Goal: Information Seeking & Learning: Learn about a topic

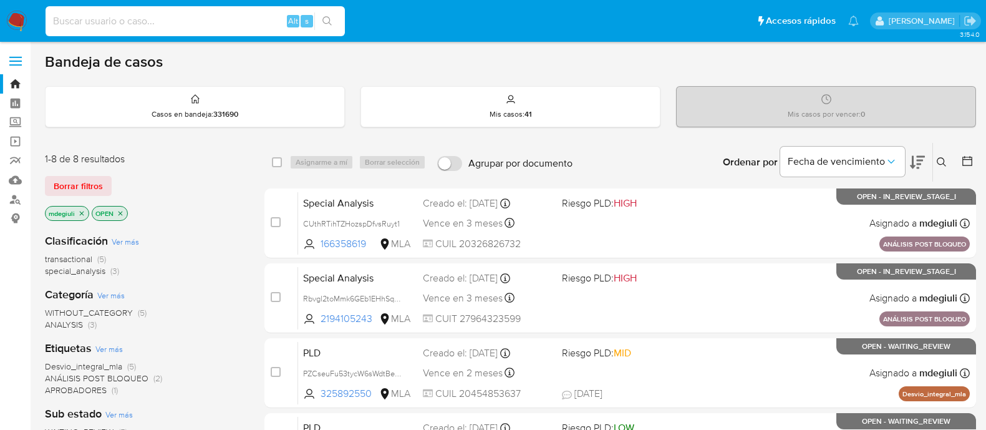
click at [172, 17] on input at bounding box center [195, 21] width 299 height 16
type input "20197656"
click at [324, 22] on icon "search-icon" at bounding box center [326, 20] width 9 height 9
click at [332, 24] on icon "search-icon" at bounding box center [327, 21] width 10 height 10
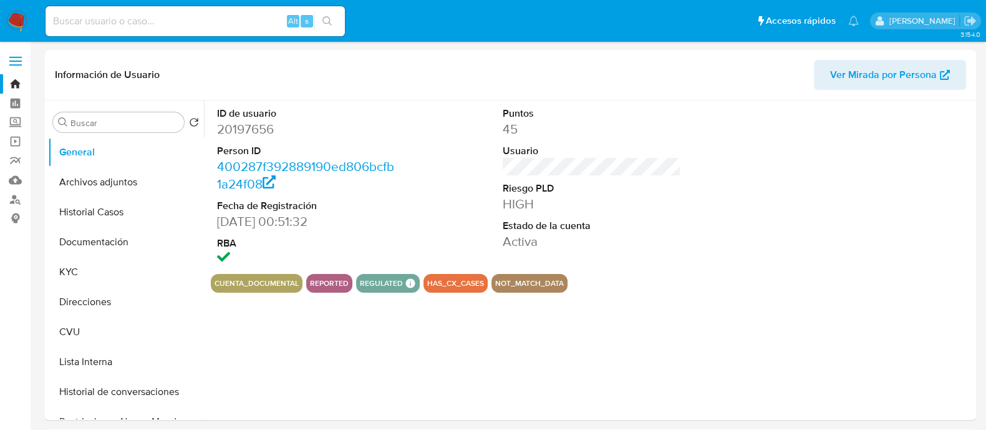
select select "10"
click at [122, 205] on button "Historial Casos" at bounding box center [121, 212] width 146 height 30
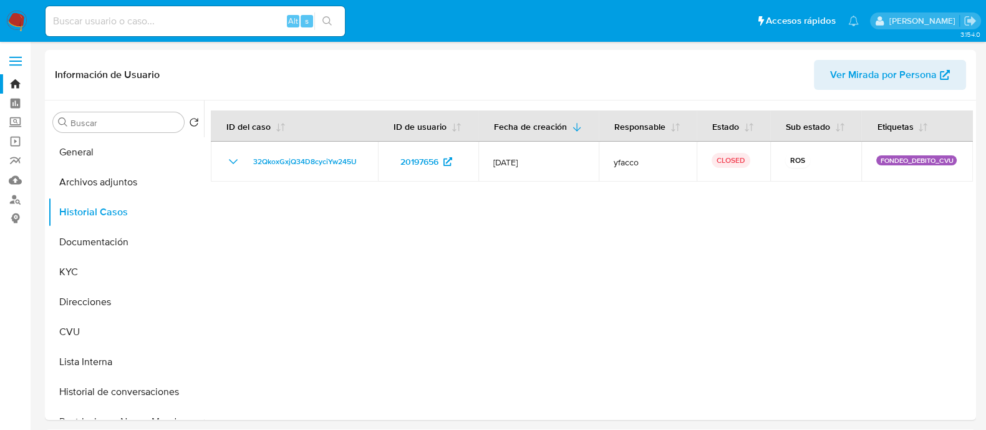
click at [174, 26] on input at bounding box center [195, 21] width 299 height 16
paste input "385879223"
type input "385879223"
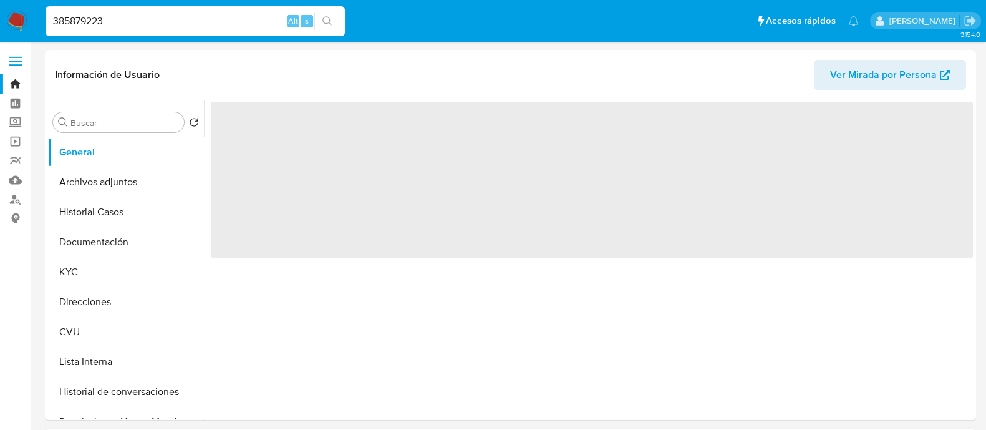
select select "10"
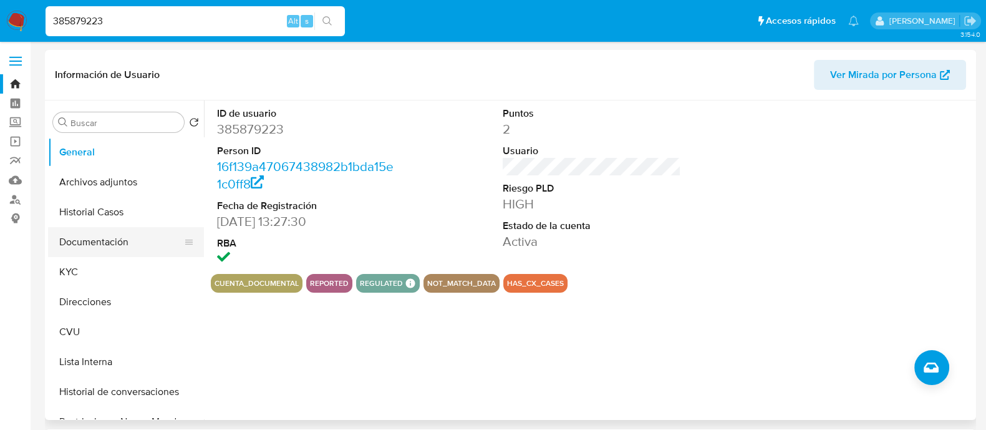
click at [97, 244] on button "Documentación" at bounding box center [121, 242] width 146 height 30
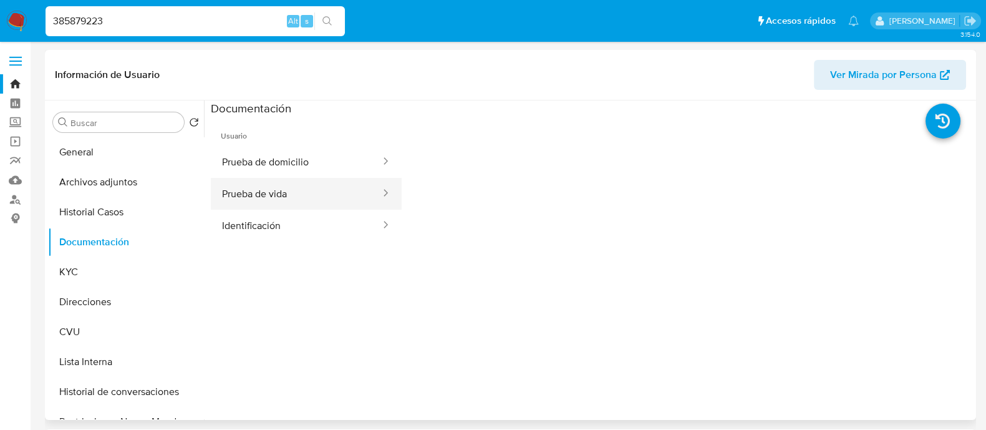
click at [264, 193] on button "Prueba de vida" at bounding box center [296, 194] width 171 height 32
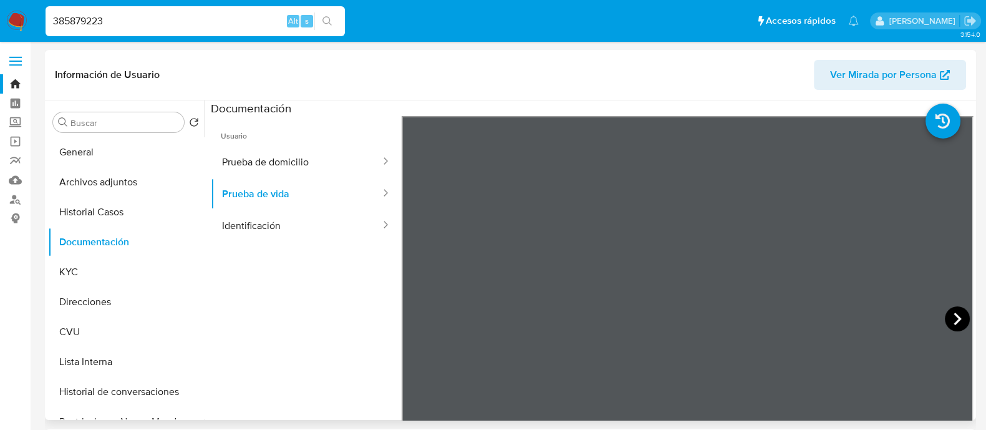
click at [945, 315] on icon at bounding box center [957, 318] width 25 height 25
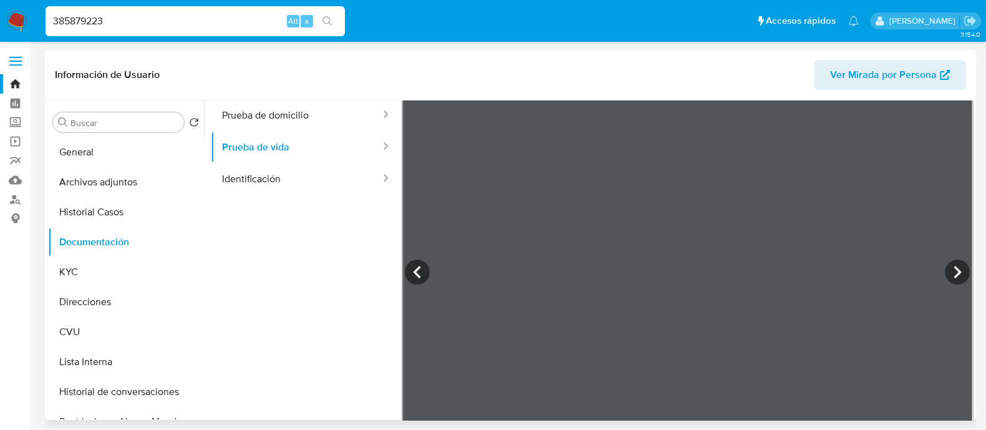
scroll to position [77, 0]
click at [954, 243] on icon at bounding box center [957, 241] width 7 height 12
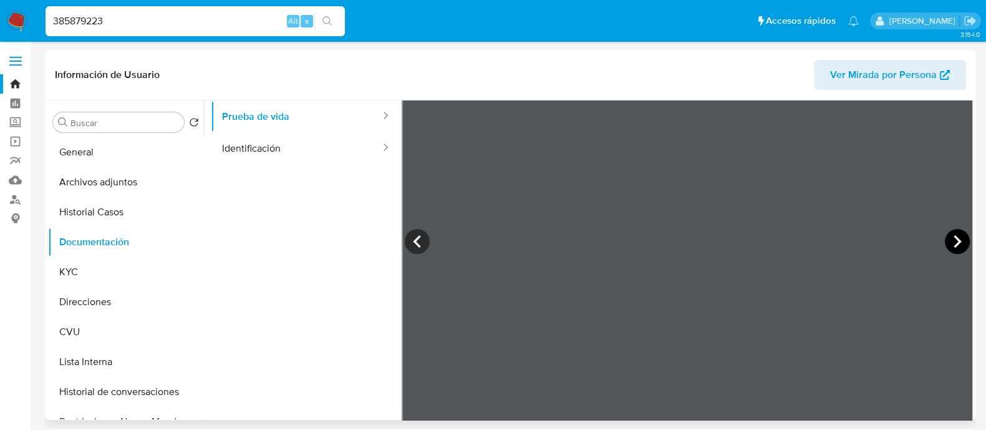
click at [954, 243] on icon at bounding box center [957, 241] width 7 height 12
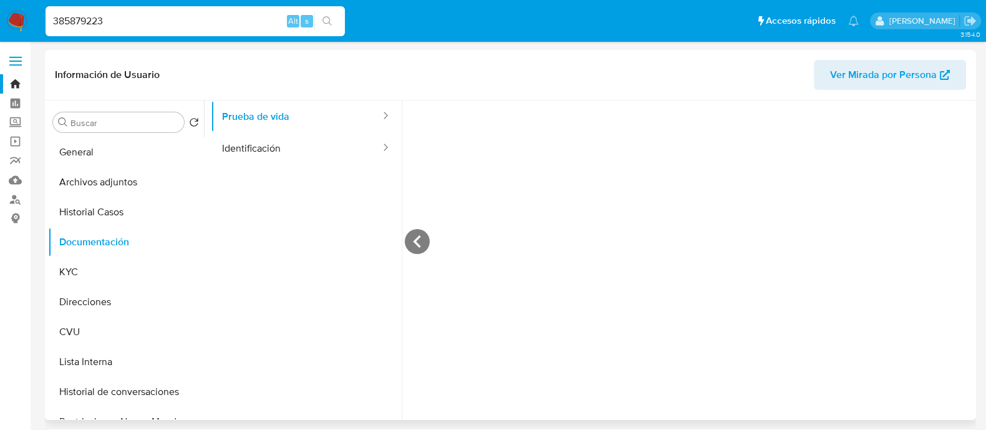
scroll to position [274, 0]
click at [418, 244] on icon at bounding box center [417, 241] width 25 height 25
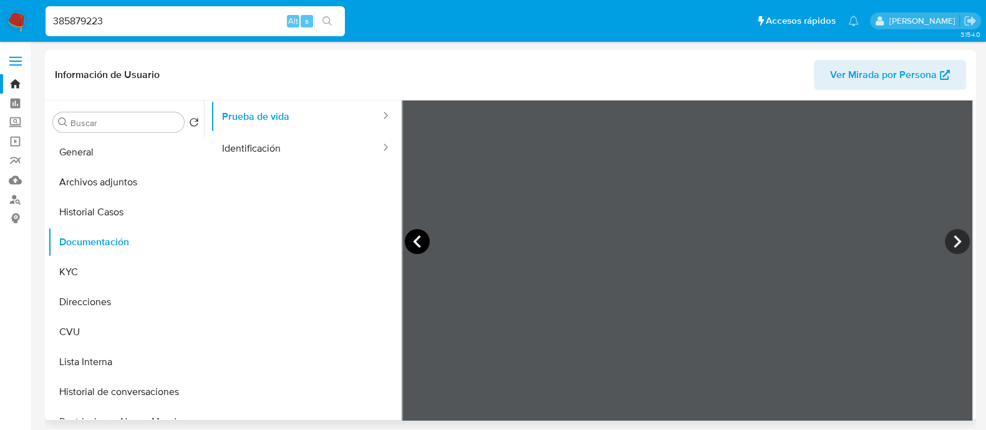
click at [418, 244] on icon at bounding box center [417, 241] width 25 height 25
click at [269, 147] on button "Identificación" at bounding box center [296, 148] width 171 height 32
click at [100, 155] on button "General" at bounding box center [121, 152] width 146 height 30
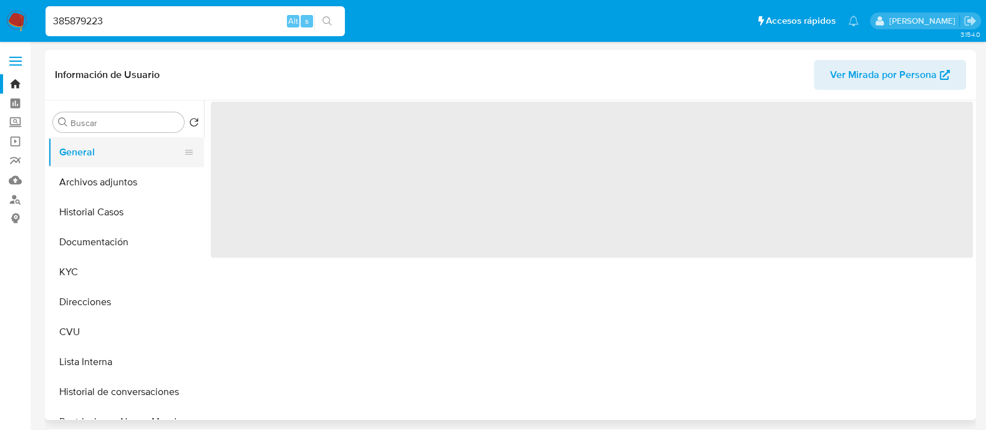
scroll to position [0, 0]
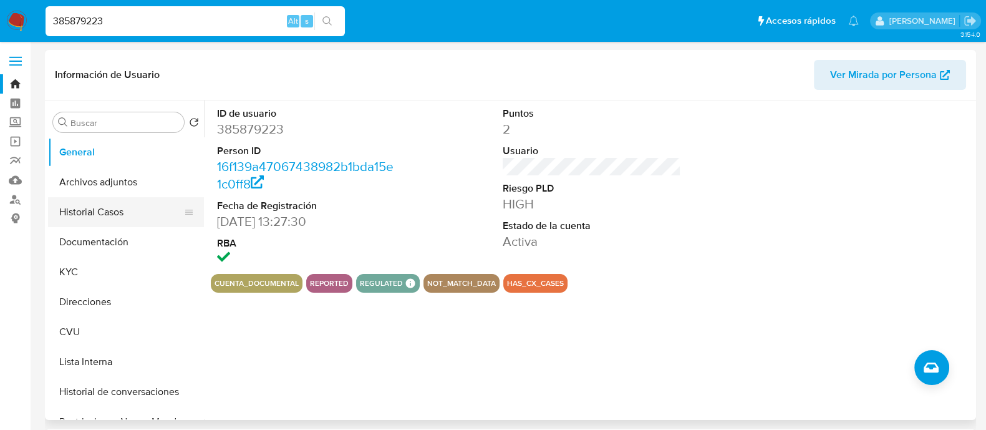
click at [99, 219] on button "Historial Casos" at bounding box center [121, 212] width 146 height 30
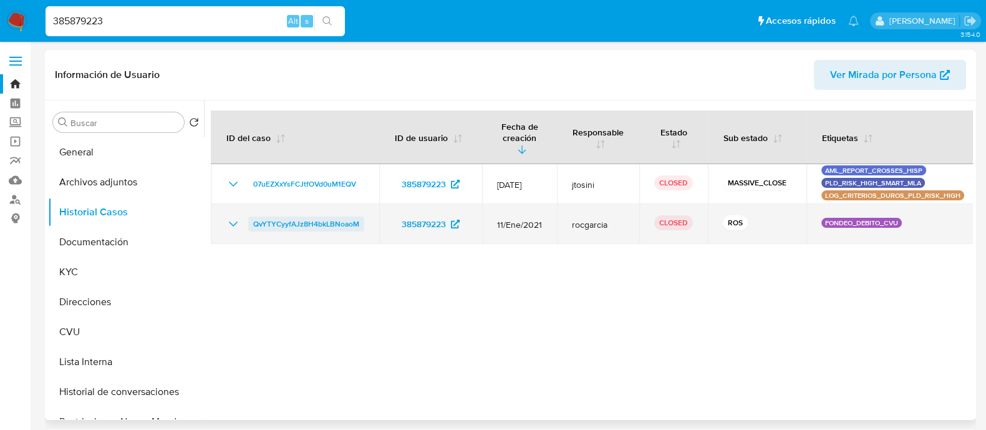
click at [291, 216] on span "QvYTYCyyfAJz8H4bkLBNoaoM" at bounding box center [306, 223] width 106 height 15
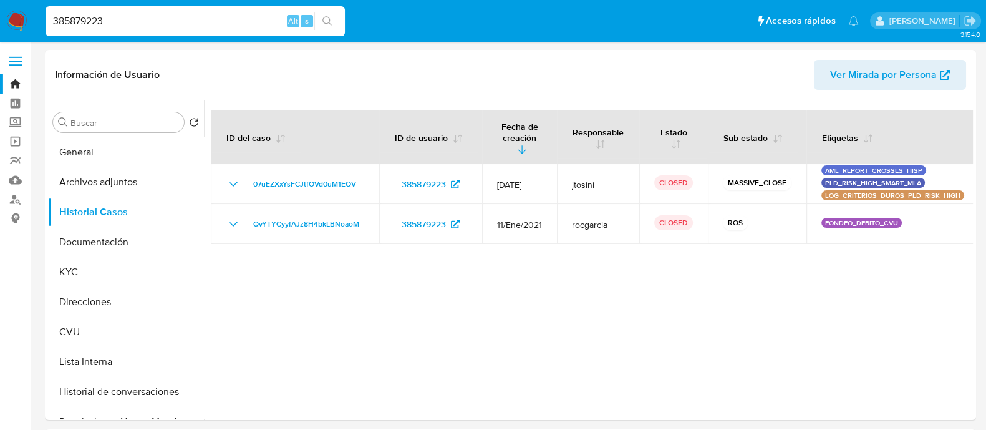
click at [196, 26] on input "385879223" at bounding box center [195, 21] width 299 height 16
paste input "wjLw4U9IXn6ezxwnpaNzkD1y"
type input "wjLw4U9IXn6ezxwnpaNzkD1y"
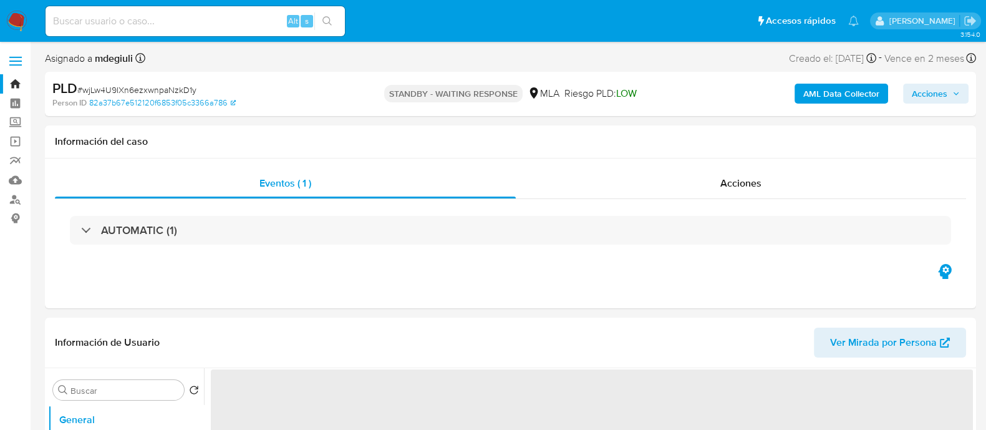
select select "10"
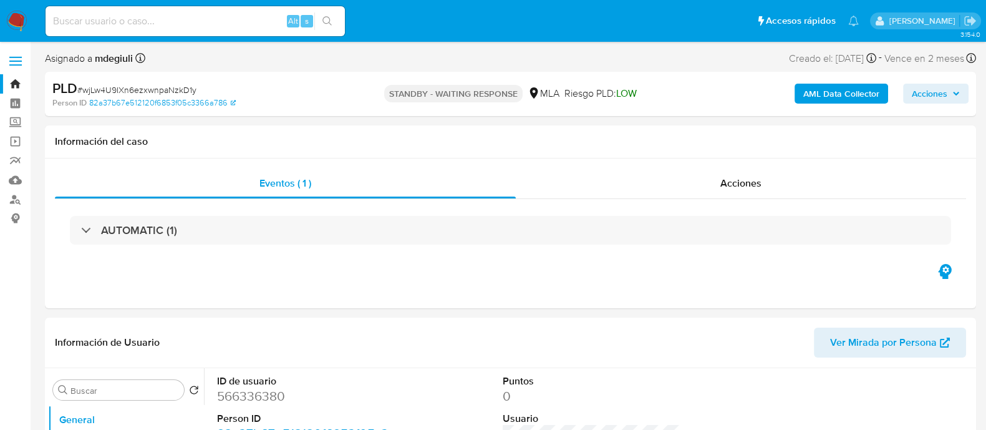
click at [195, 25] on input at bounding box center [195, 21] width 299 height 16
paste input "wjLw4U9IXn6ezxwnpaNzkD1y"
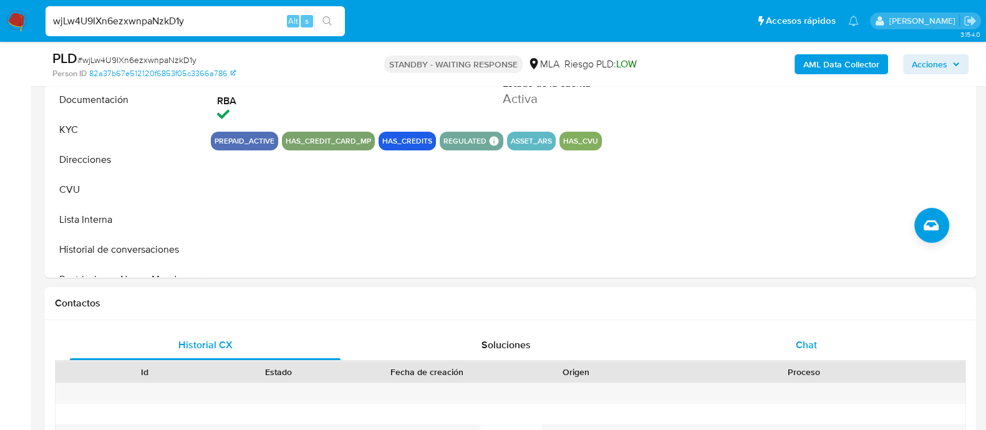
scroll to position [390, 0]
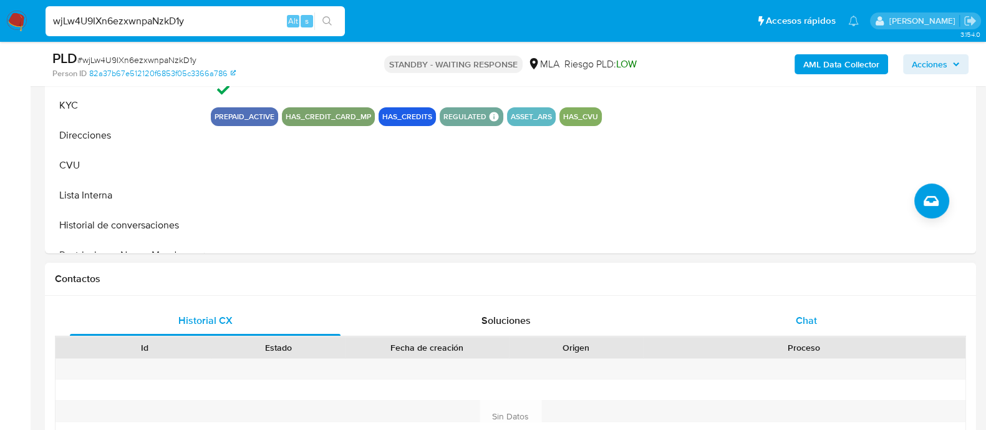
click at [758, 316] on div "Chat" at bounding box center [806, 321] width 271 height 30
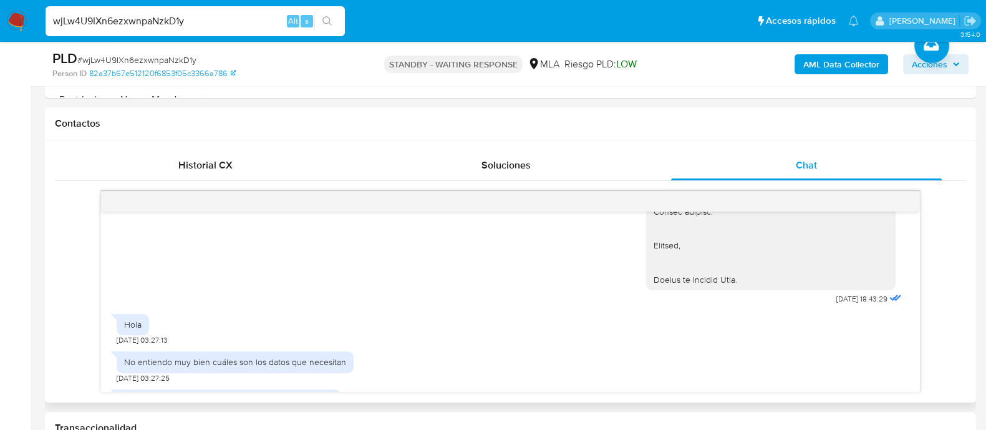
scroll to position [1562, 0]
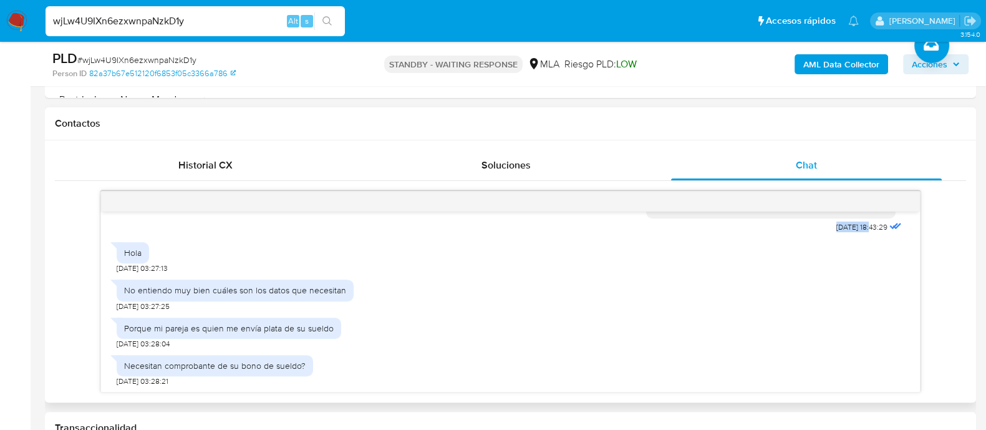
drag, startPoint x: 808, startPoint y: 260, endPoint x: 846, endPoint y: 260, distance: 38.0
click at [846, 236] on div "14/08/2025 18:43:29" at bounding box center [775, 2] width 258 height 467
copy span "14/08/2025"
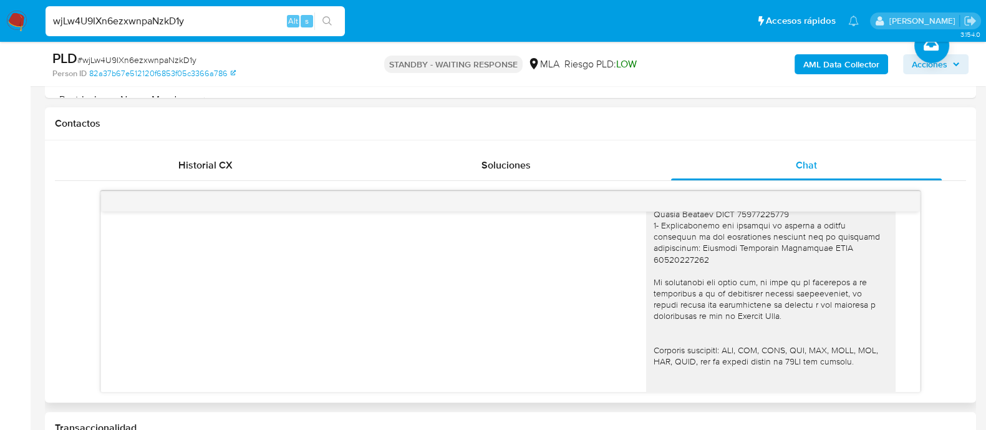
scroll to position [1183, 0]
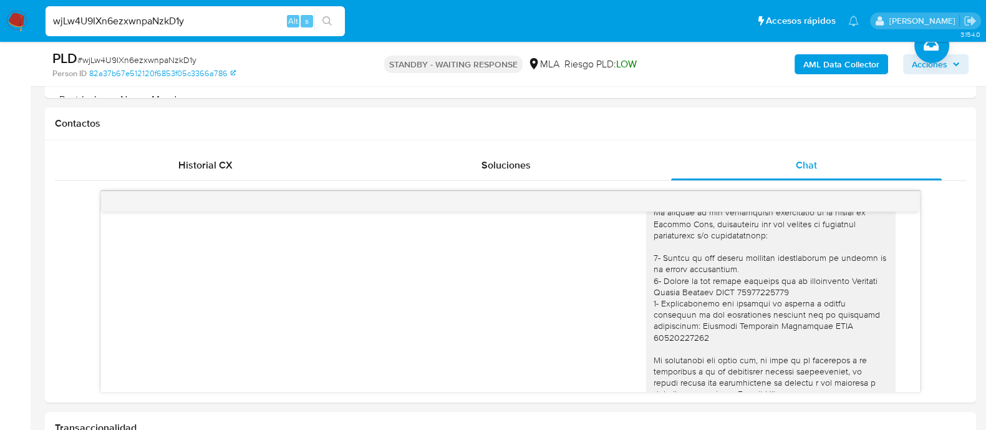
click at [148, 21] on input "wjLw4U9IXn6ezxwnpaNzkD1y" at bounding box center [195, 21] width 299 height 16
paste input "4YEyMOWt7IOXvwgsZffr3eoh"
type input "4YEyMOWt7IOXvwgsZffr3eoh"
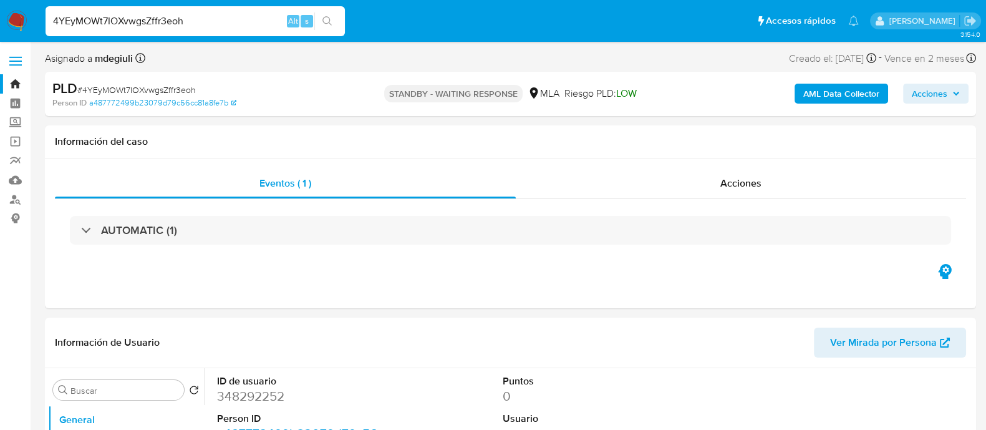
select select "10"
click at [137, 18] on input "4YEyMOWt7IOXvwgsZffr3eoh" at bounding box center [195, 21] width 299 height 16
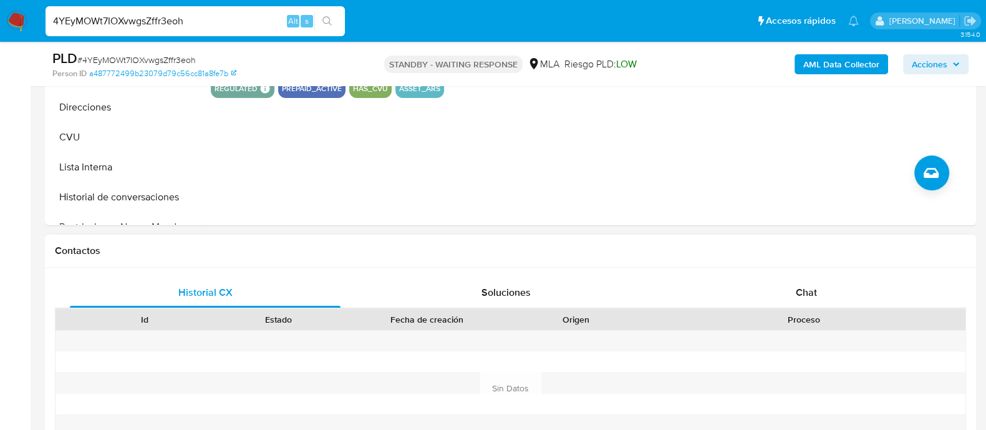
scroll to position [468, 0]
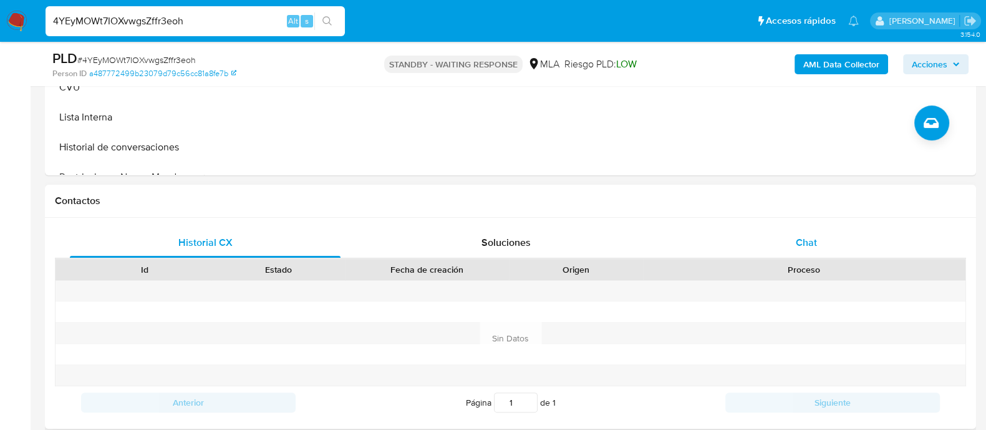
click at [793, 239] on div "Chat" at bounding box center [806, 243] width 271 height 30
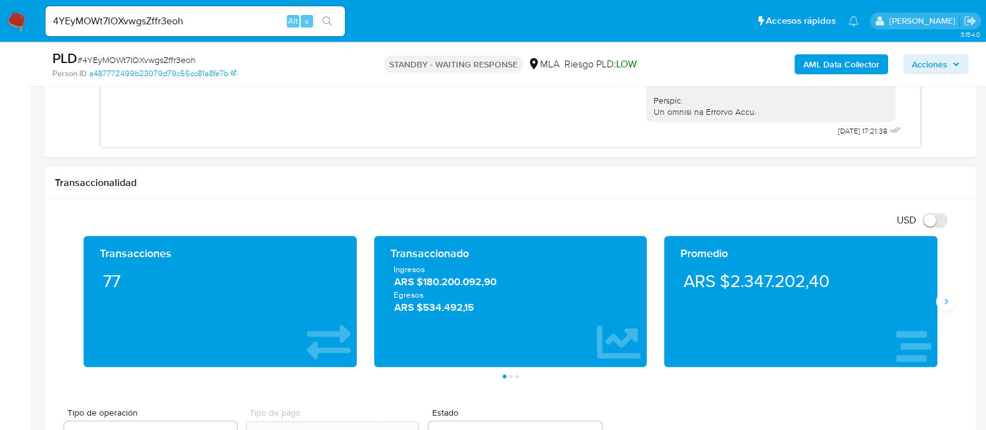
scroll to position [780, 0]
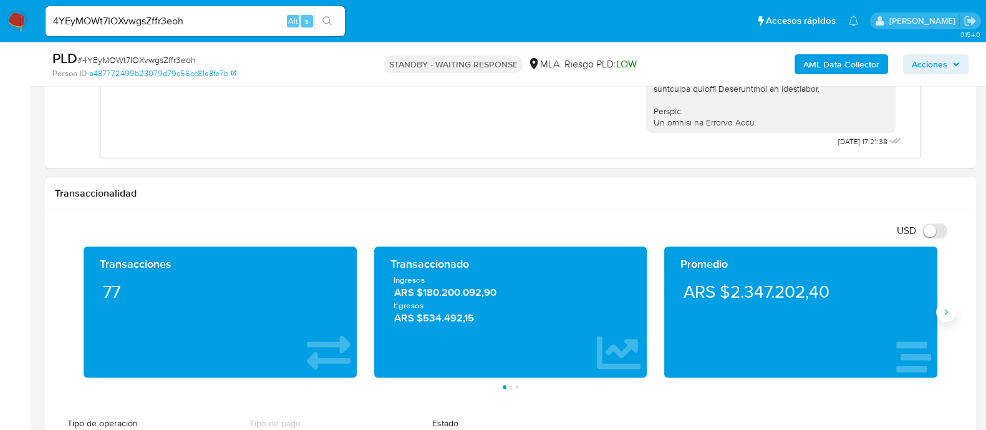
click at [950, 307] on icon "Siguiente" at bounding box center [946, 312] width 10 height 10
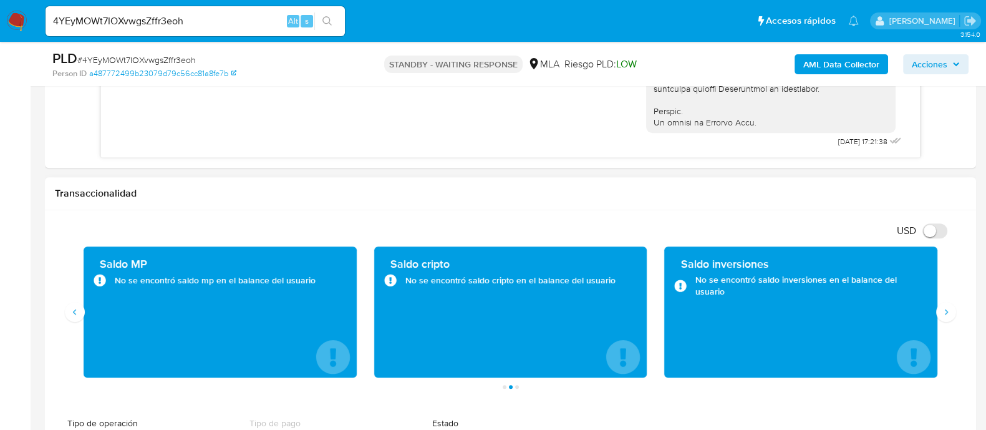
click at [81, 319] on div "Saldo MP No se encontró saldo mp en el balance del usuario" at bounding box center [220, 311] width 291 height 131
click at [80, 313] on button "Anterior" at bounding box center [75, 312] width 20 height 20
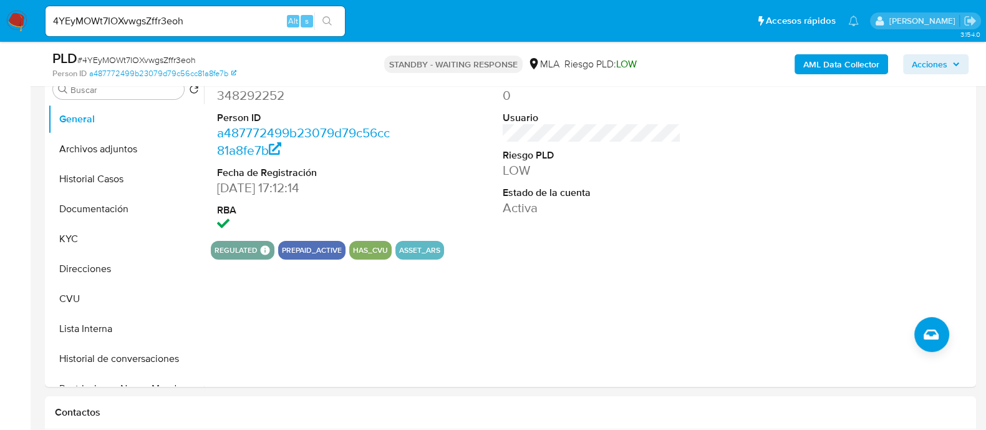
scroll to position [234, 0]
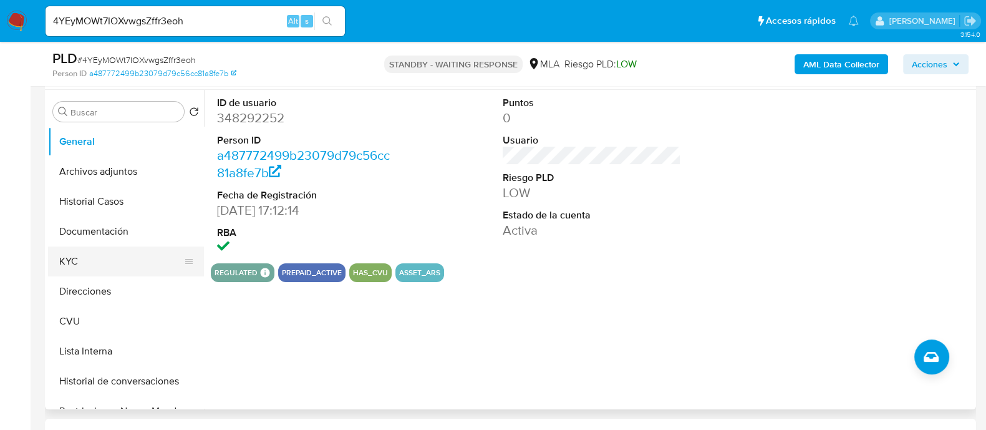
click at [92, 248] on button "KYC" at bounding box center [121, 261] width 146 height 30
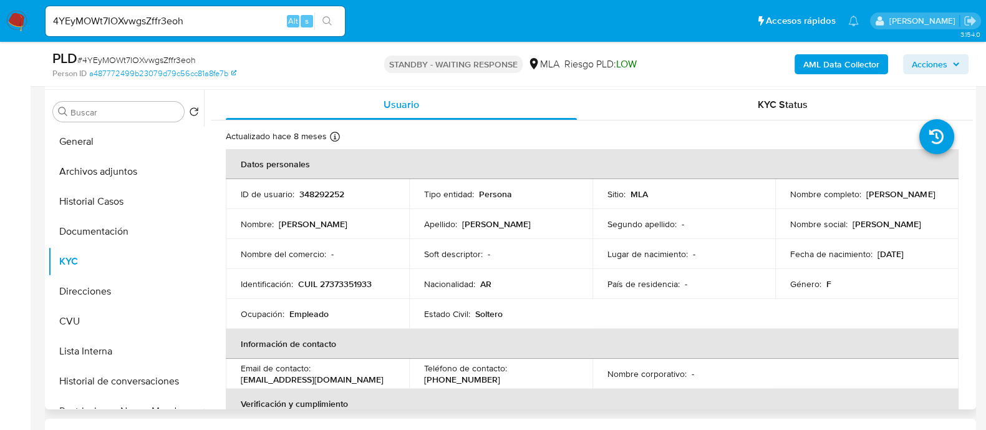
click at [324, 193] on p "348292252" at bounding box center [321, 193] width 45 height 11
copy p "348292252"
click at [116, 226] on button "Documentación" at bounding box center [121, 231] width 146 height 30
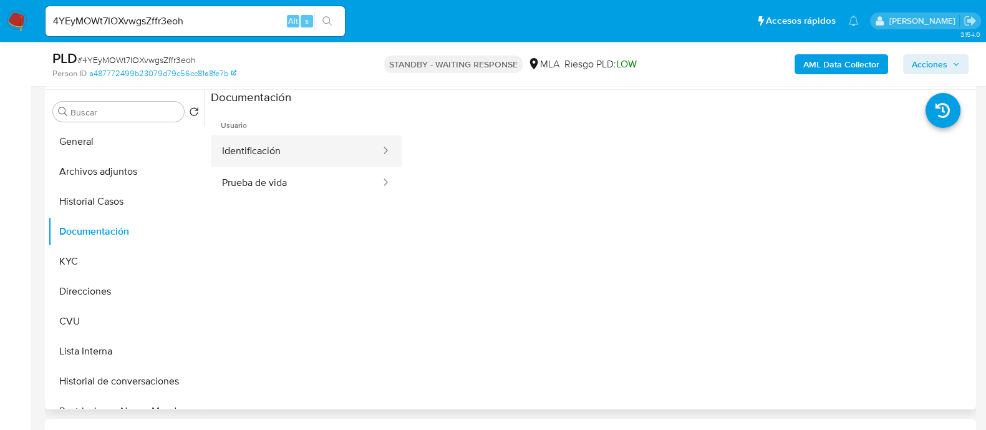
click at [272, 159] on button "Identificación" at bounding box center [296, 151] width 171 height 32
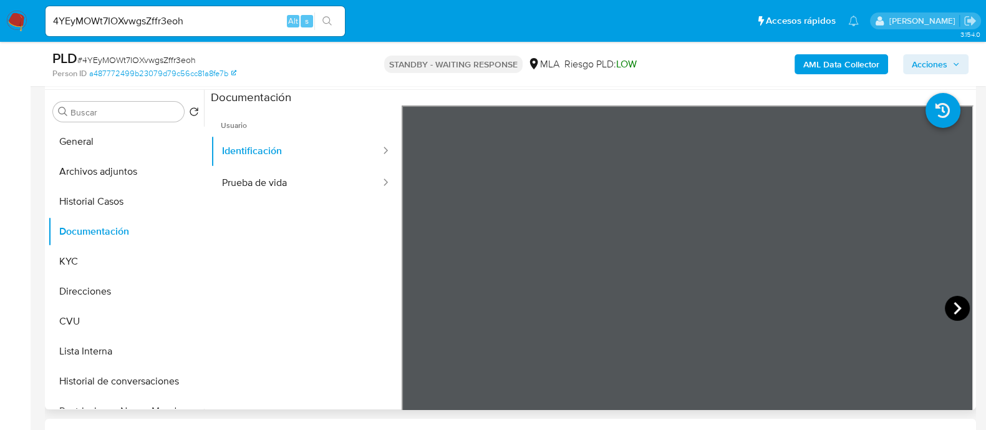
click at [958, 304] on icon at bounding box center [957, 308] width 25 height 25
click at [415, 312] on icon at bounding box center [417, 308] width 25 height 25
click at [256, 167] on button "Prueba de vida" at bounding box center [296, 183] width 171 height 32
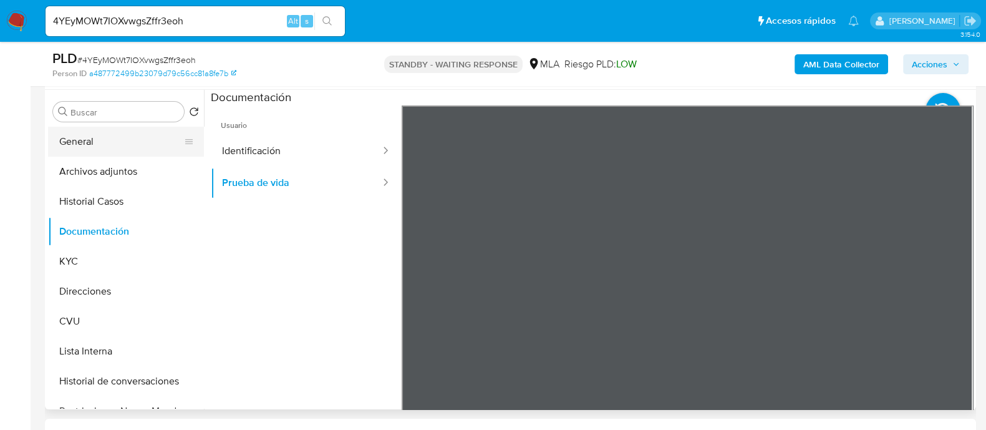
click at [138, 148] on button "General" at bounding box center [121, 142] width 146 height 30
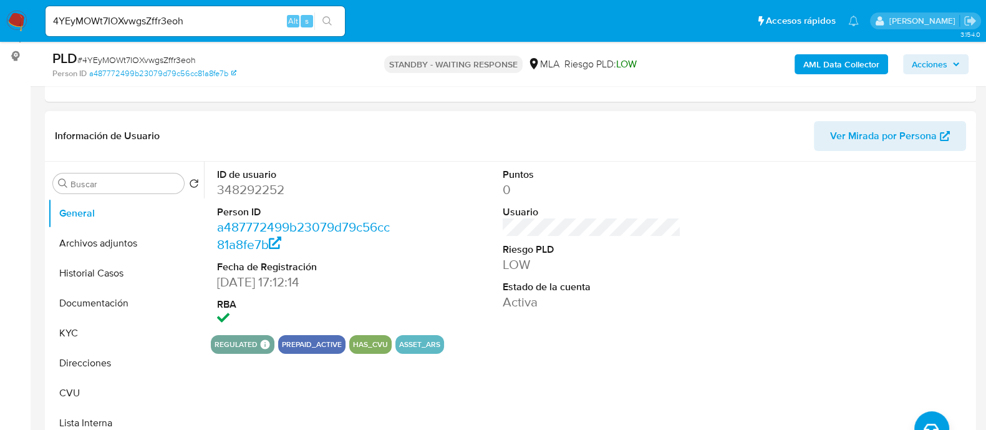
scroll to position [155, 0]
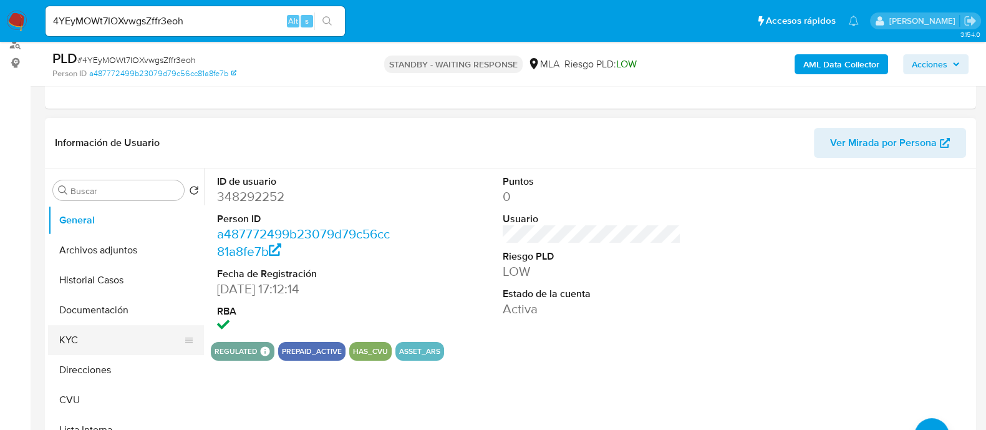
click at [107, 344] on button "KYC" at bounding box center [121, 340] width 146 height 30
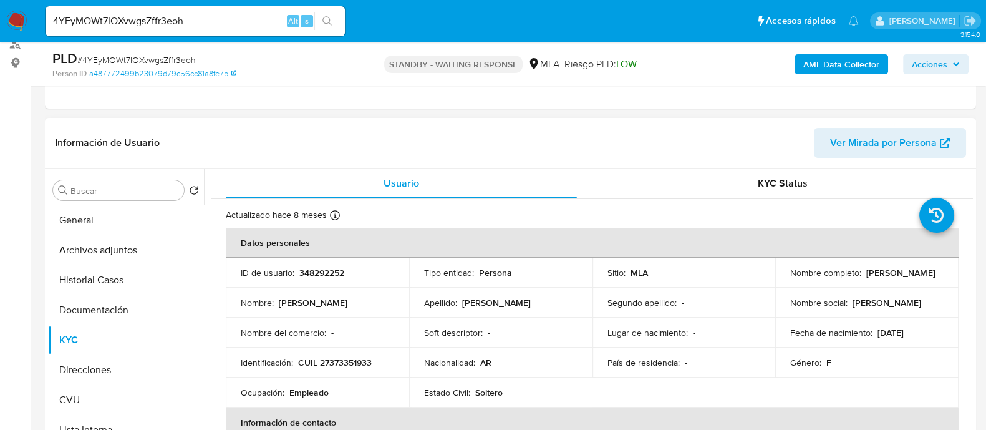
click at [314, 275] on p "348292252" at bounding box center [321, 272] width 45 height 11
copy p "348292252"
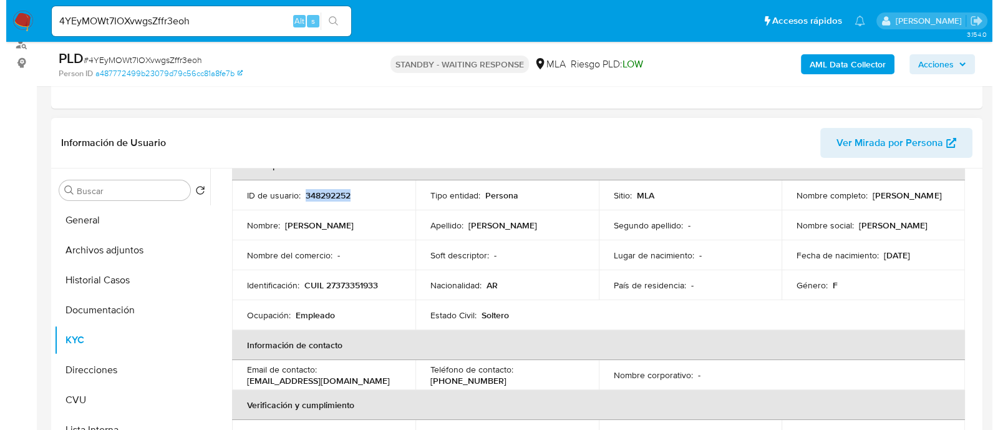
scroll to position [0, 0]
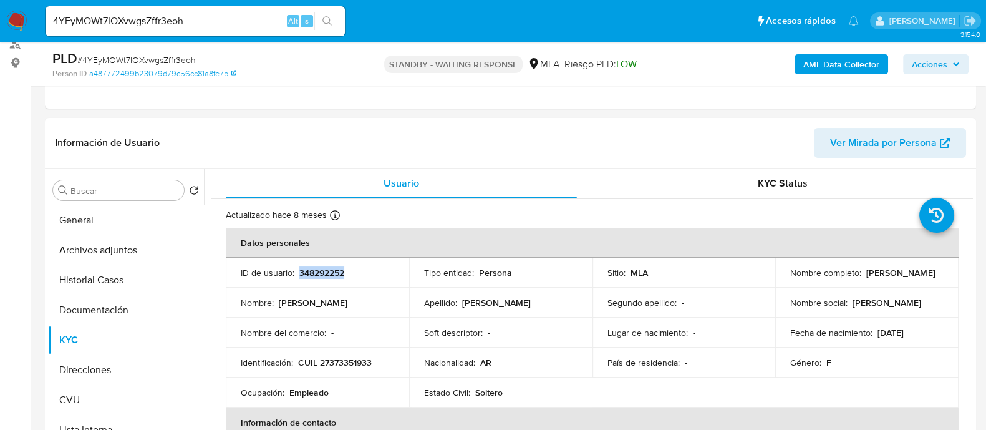
click at [834, 70] on b "AML Data Collector" at bounding box center [841, 64] width 76 height 20
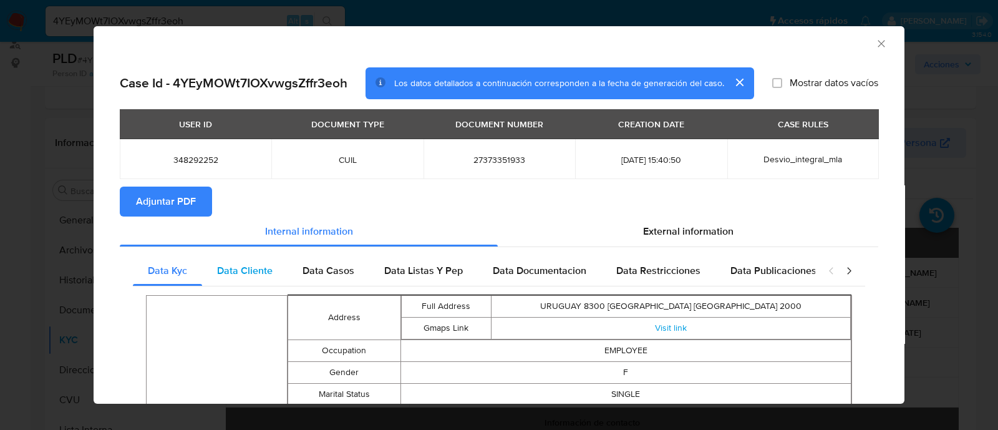
click at [234, 258] on div "Data Cliente" at bounding box center [244, 271] width 85 height 30
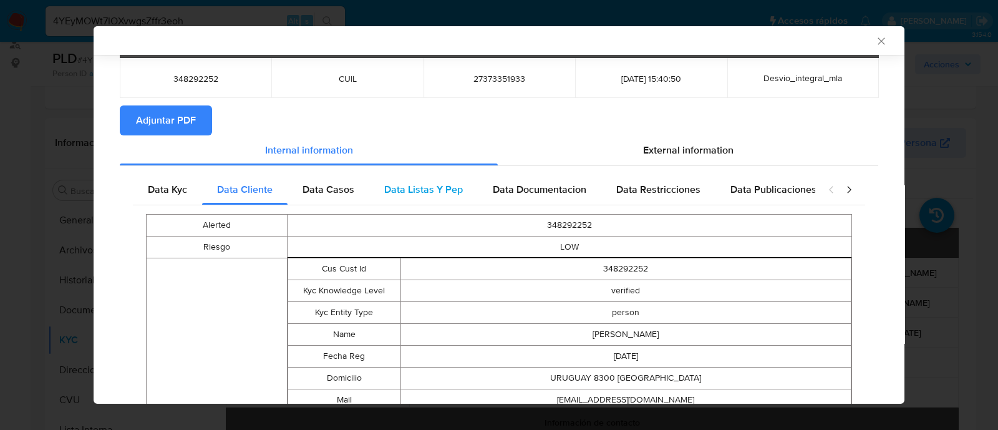
scroll to position [51, 0]
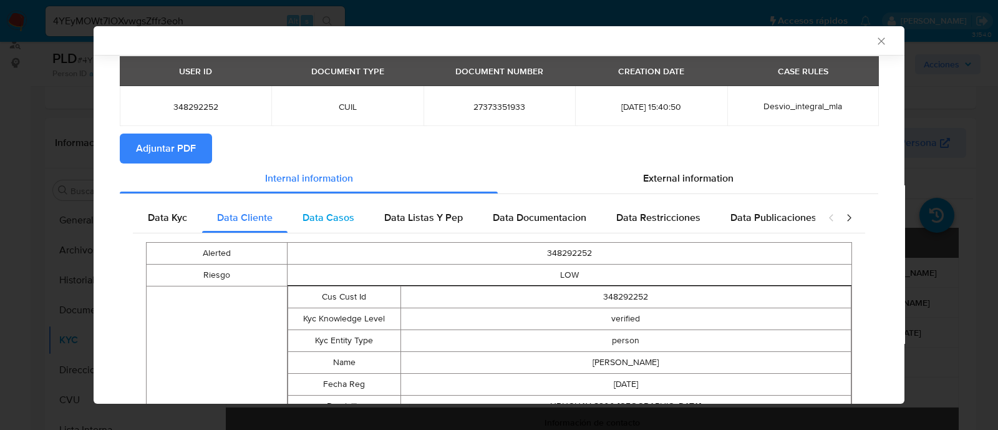
click at [334, 206] on div "Data Casos" at bounding box center [329, 218] width 82 height 30
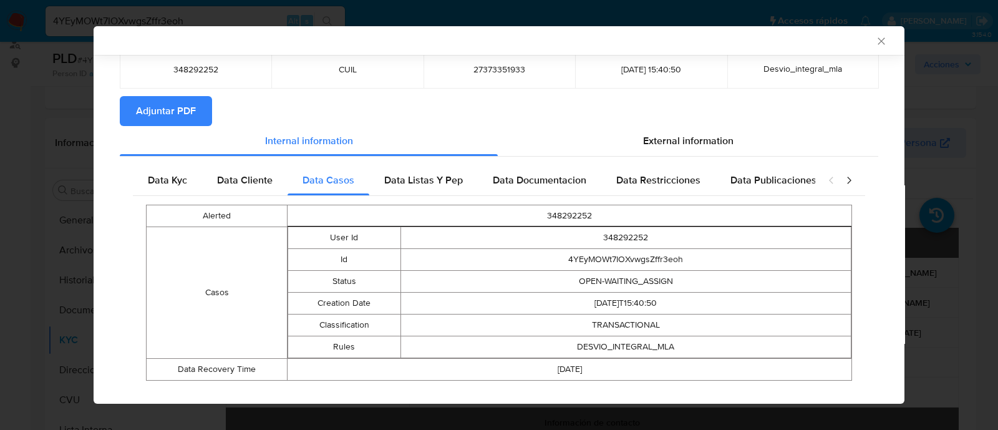
scroll to position [109, 0]
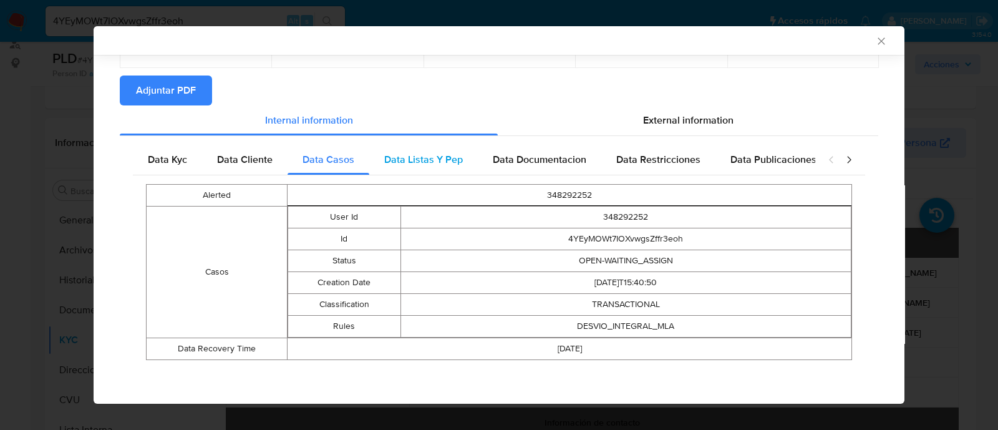
click at [400, 153] on span "Data Listas Y Pep" at bounding box center [423, 159] width 79 height 14
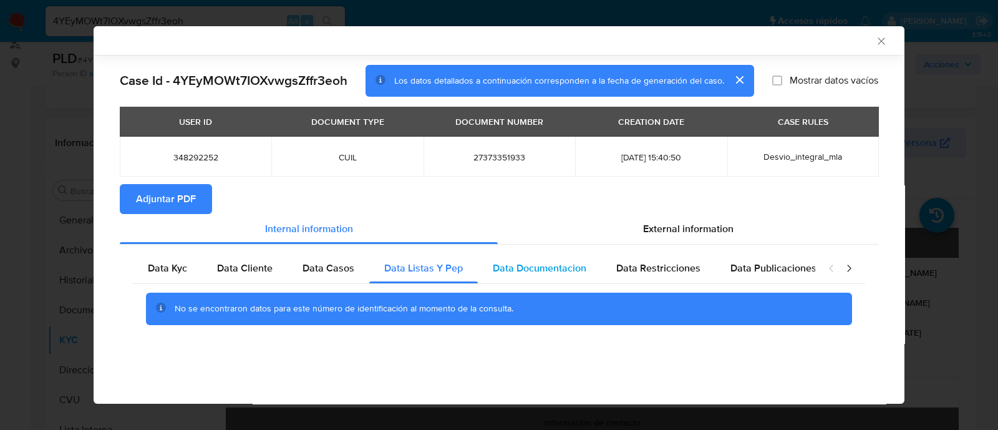
click at [542, 276] on div "Data Documentacion" at bounding box center [539, 268] width 123 height 30
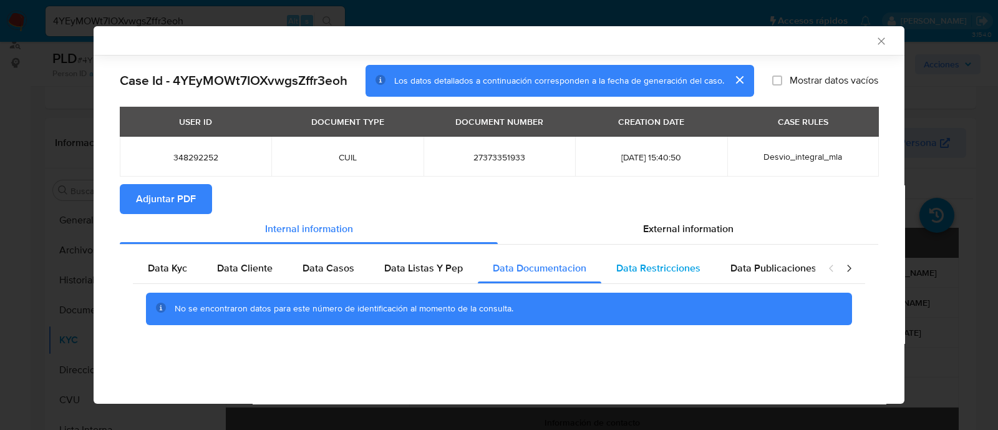
click at [626, 264] on span "Data Restricciones" at bounding box center [658, 268] width 84 height 14
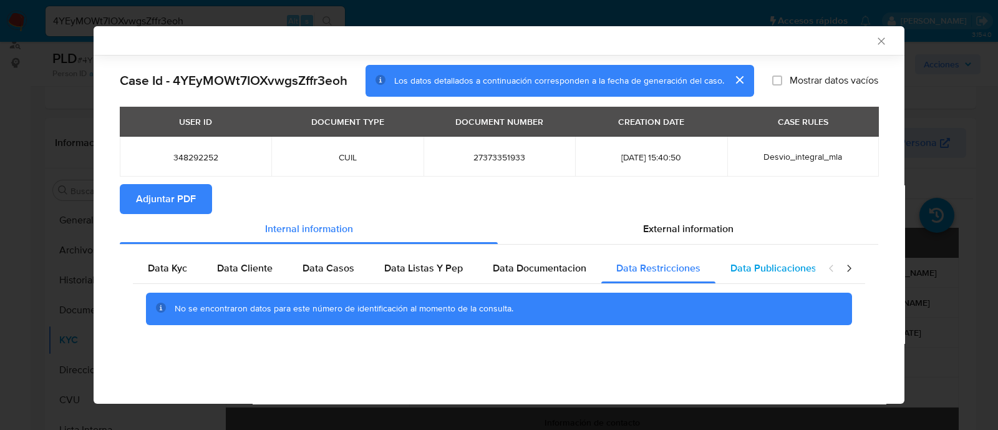
drag, startPoint x: 758, startPoint y: 275, endPoint x: 766, endPoint y: 274, distance: 8.8
click at [761, 274] on span "Data Publicaciones" at bounding box center [773, 268] width 86 height 14
click at [846, 263] on icon "closure-recommendation-modal" at bounding box center [849, 268] width 12 height 12
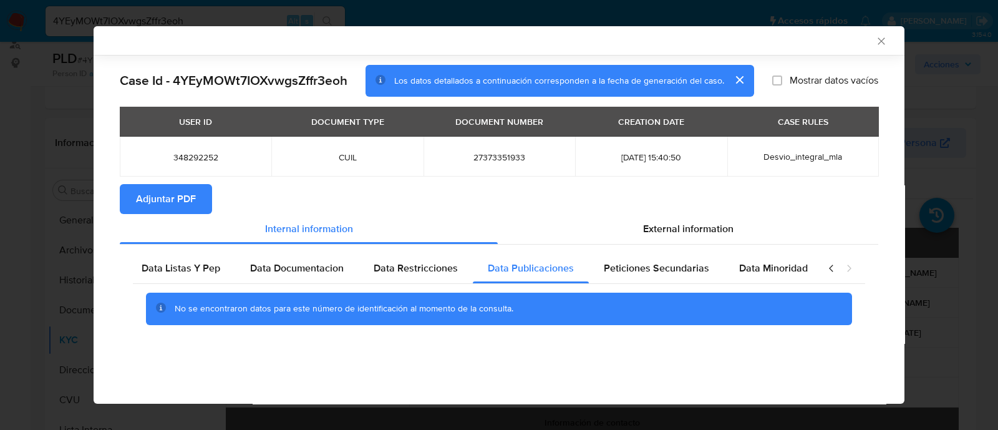
scroll to position [0, 243]
click at [679, 268] on span "Peticiones Secundarias" at bounding box center [655, 268] width 105 height 14
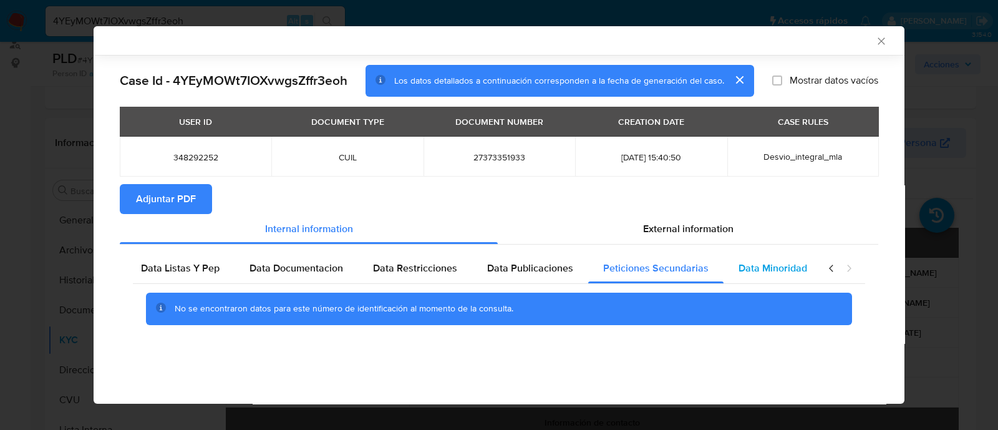
click at [765, 268] on span "Data Minoridad" at bounding box center [772, 268] width 69 height 14
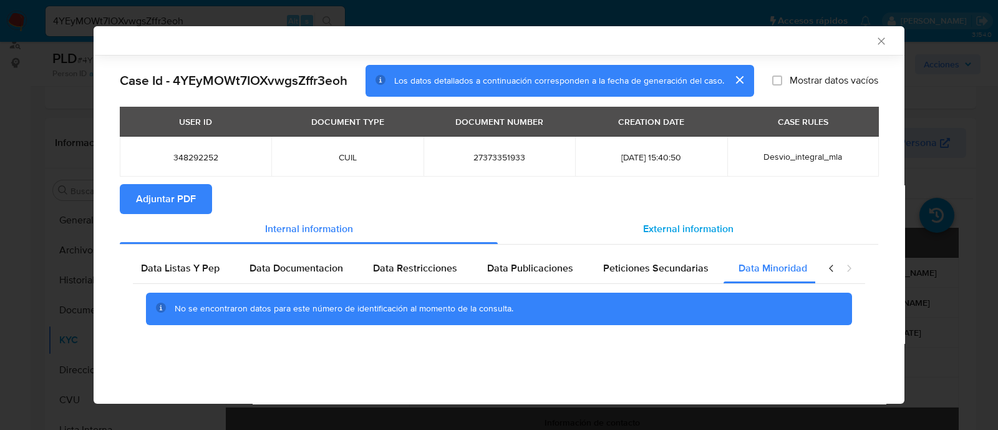
click at [711, 231] on span "External information" at bounding box center [688, 228] width 90 height 14
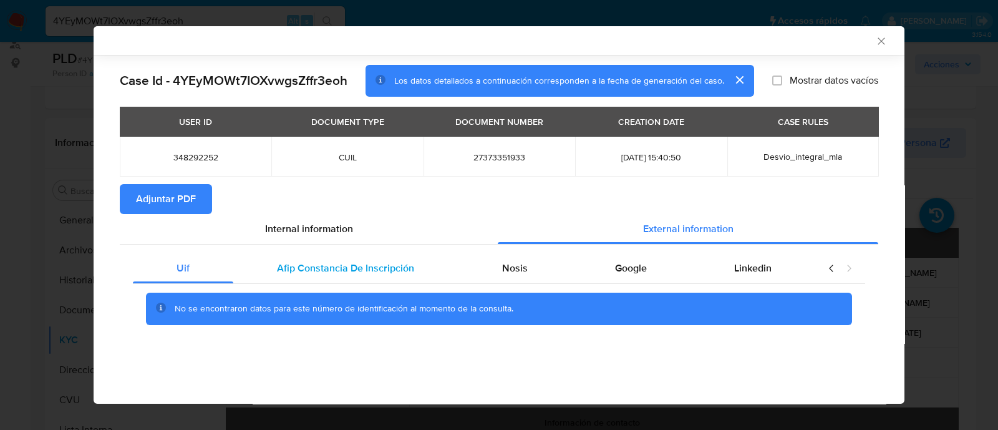
click at [365, 276] on div "Afip Constancia De Inscripción" at bounding box center [345, 268] width 225 height 30
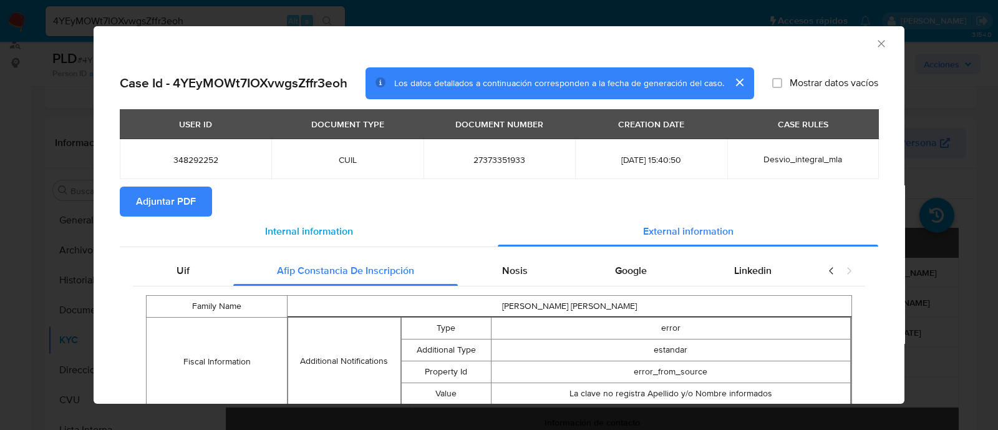
scroll to position [44, 0]
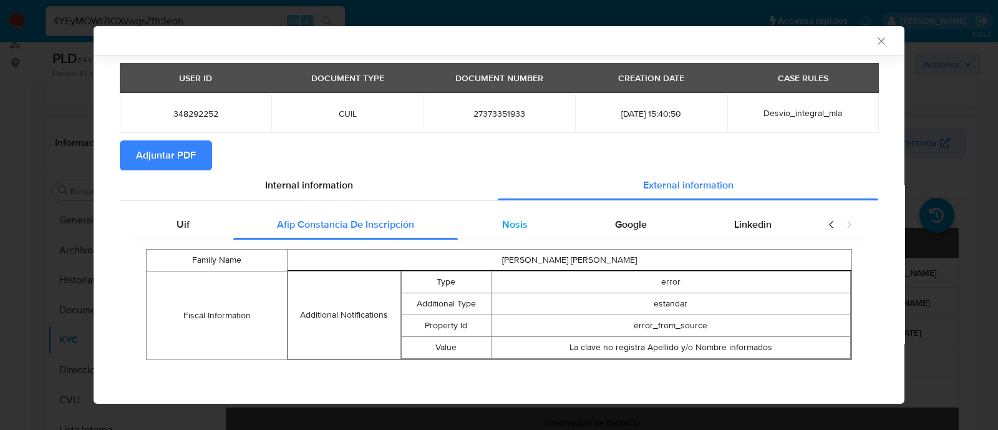
click at [503, 230] on span "Nosis" at bounding box center [515, 224] width 26 height 14
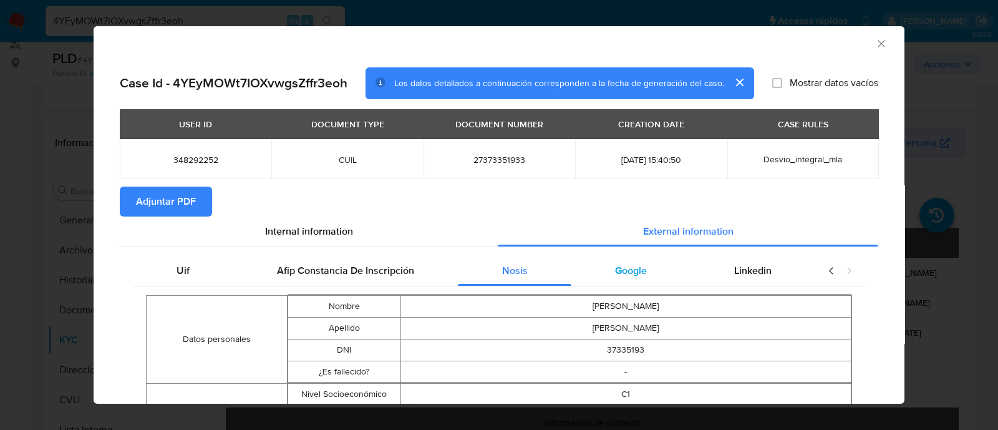
scroll to position [75, 0]
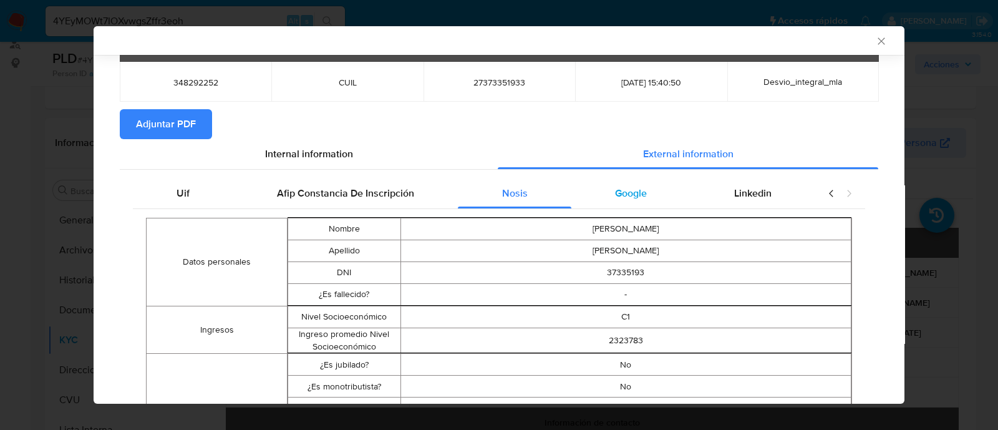
click at [626, 195] on span "Google" at bounding box center [631, 193] width 32 height 14
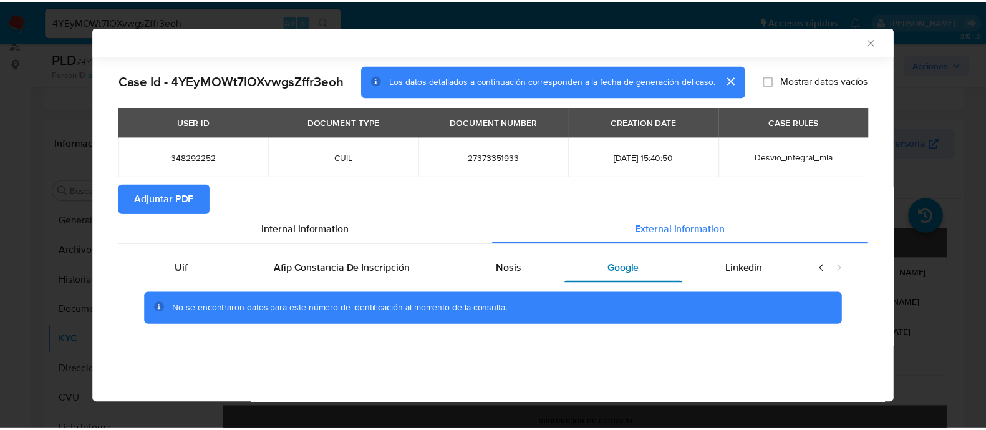
scroll to position [0, 0]
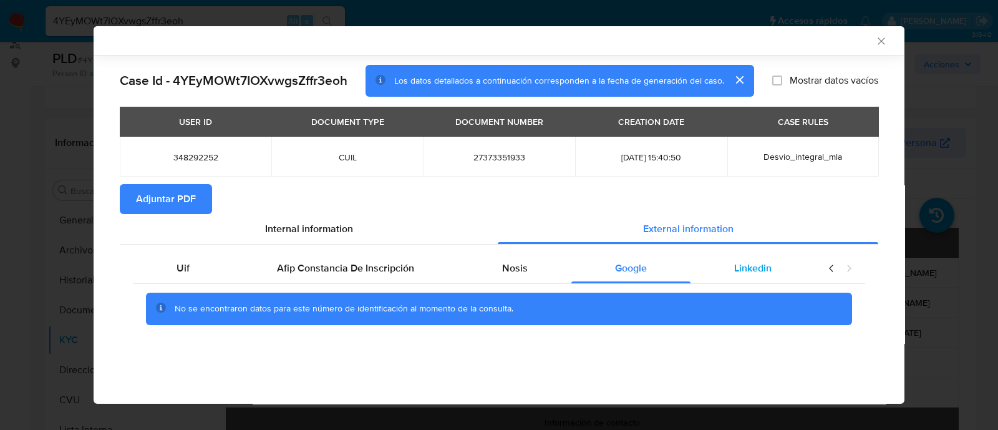
click at [764, 269] on span "Linkedin" at bounding box center [752, 268] width 37 height 14
click at [153, 191] on span "Adjuntar PDF" at bounding box center [166, 198] width 60 height 27
click at [0, 199] on div "AML Data Collector Case Id - 4YEyMOWt7IOXvwgsZffr3eoh Los datos detallados a co…" at bounding box center [499, 215] width 998 height 430
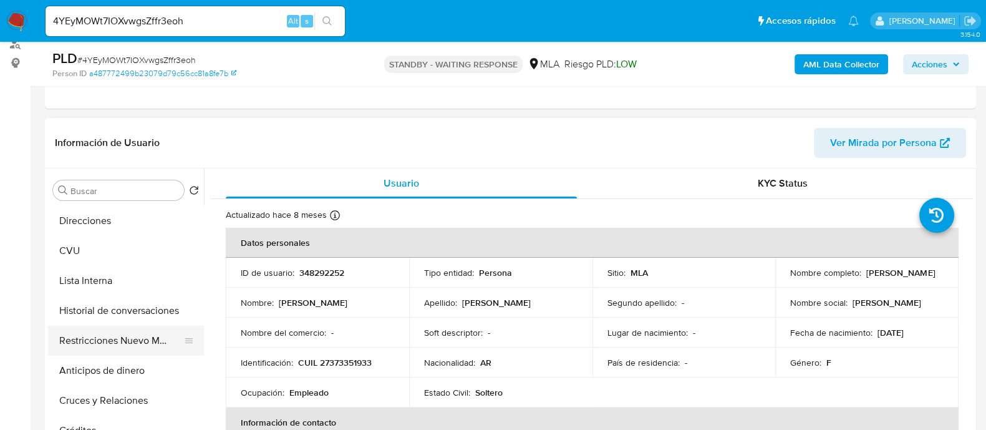
scroll to position [155, 0]
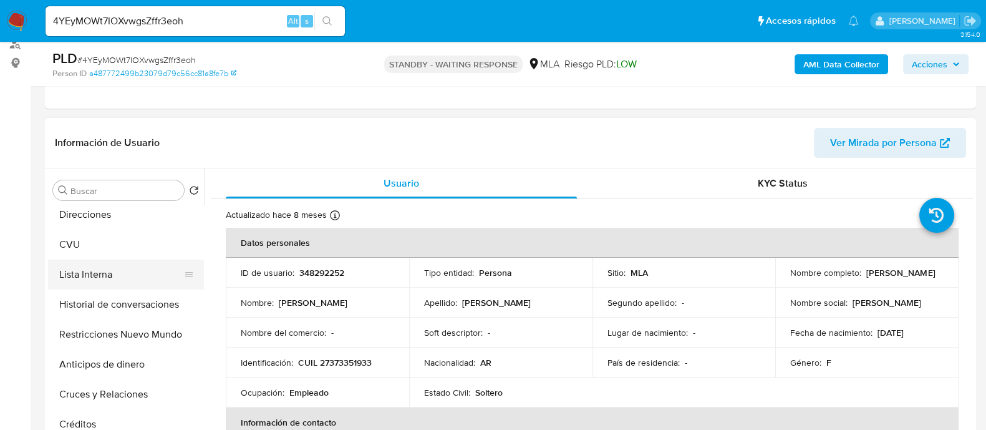
click at [103, 274] on button "Lista Interna" at bounding box center [121, 274] width 146 height 30
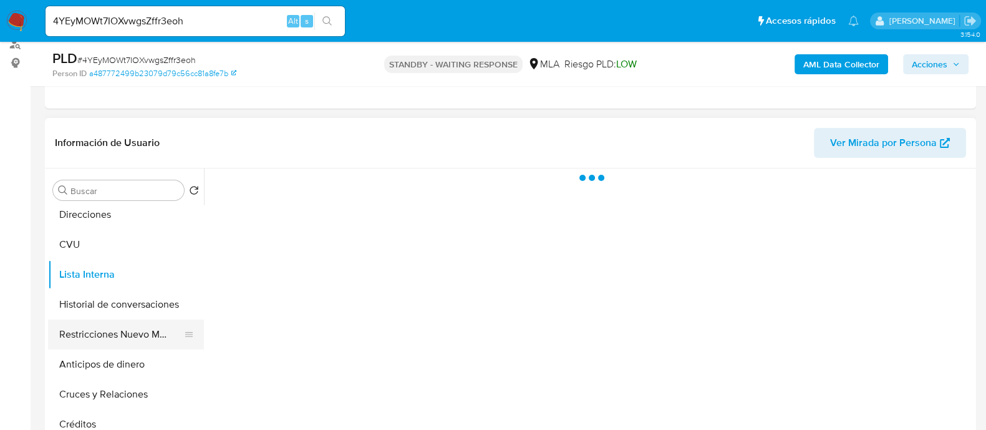
scroll to position [77, 0]
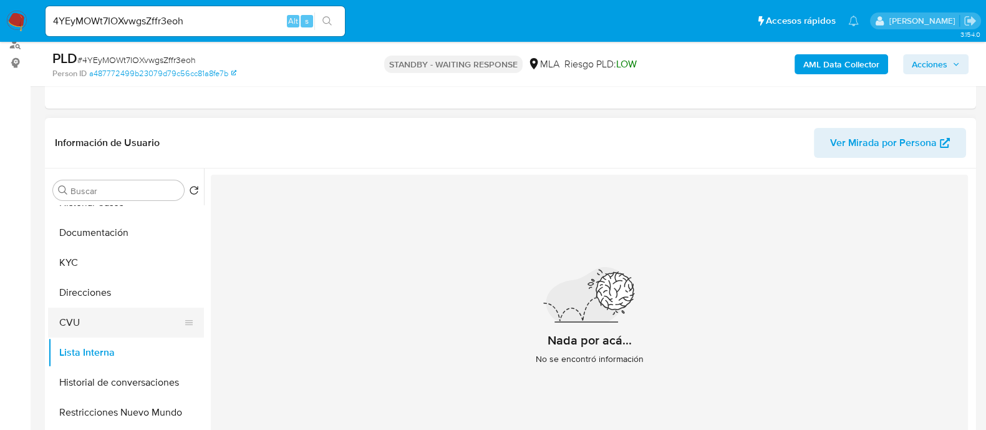
click at [93, 314] on button "CVU" at bounding box center [121, 322] width 146 height 30
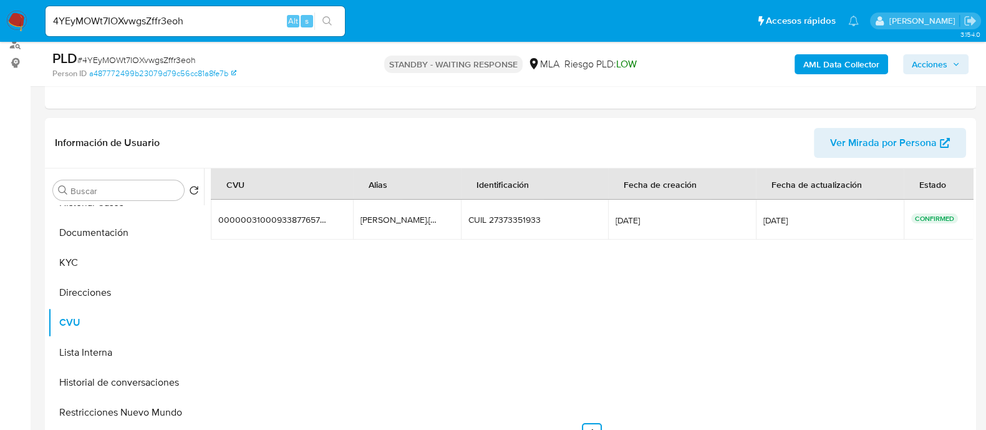
click at [153, 20] on input "4YEyMOWt7IOXvwgsZffr3eoh" at bounding box center [195, 21] width 299 height 16
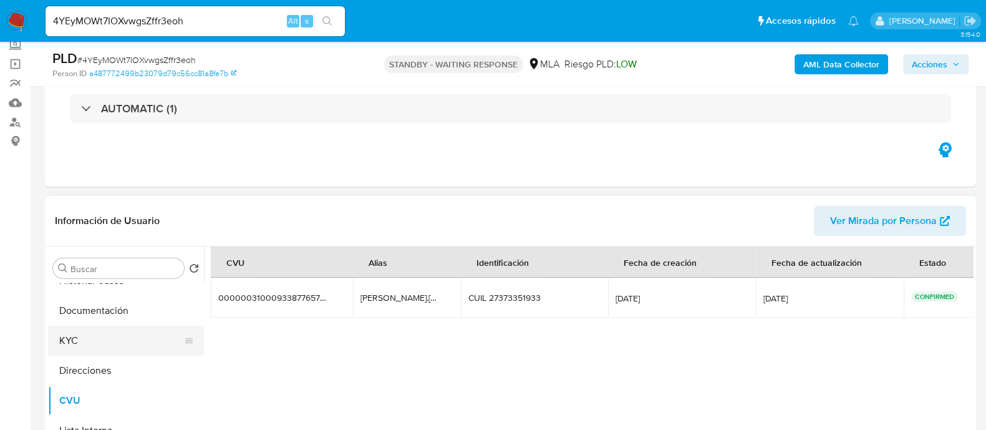
click at [84, 347] on button "KYC" at bounding box center [121, 341] width 146 height 30
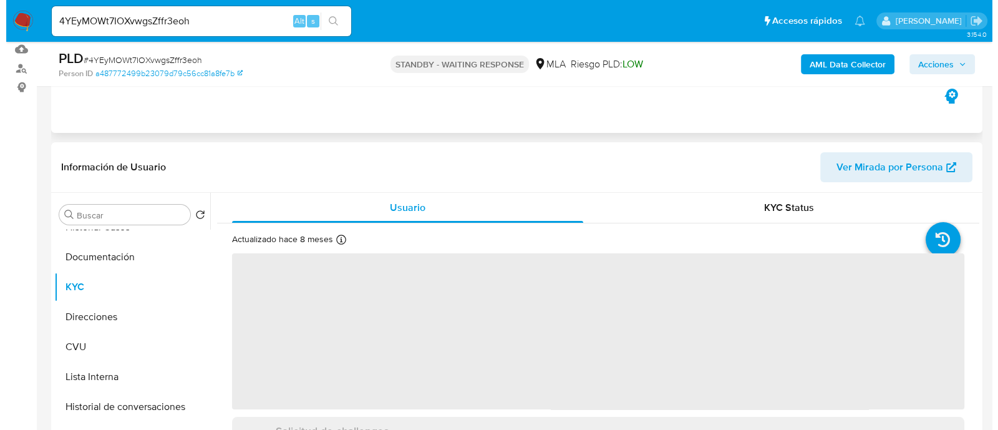
scroll to position [155, 0]
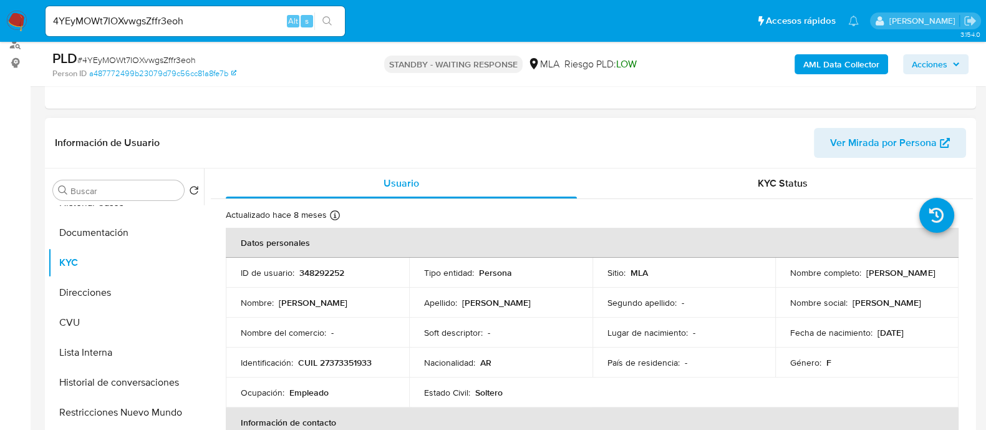
click at [326, 271] on p "348292252" at bounding box center [321, 272] width 45 height 11
copy p "348292252"
click at [830, 68] on b "AML Data Collector" at bounding box center [841, 64] width 76 height 20
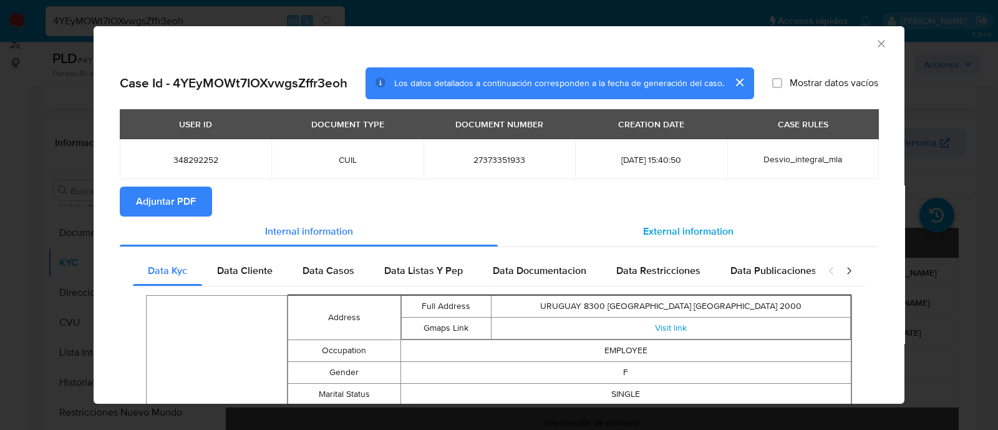
click at [705, 243] on div "External information" at bounding box center [688, 231] width 380 height 30
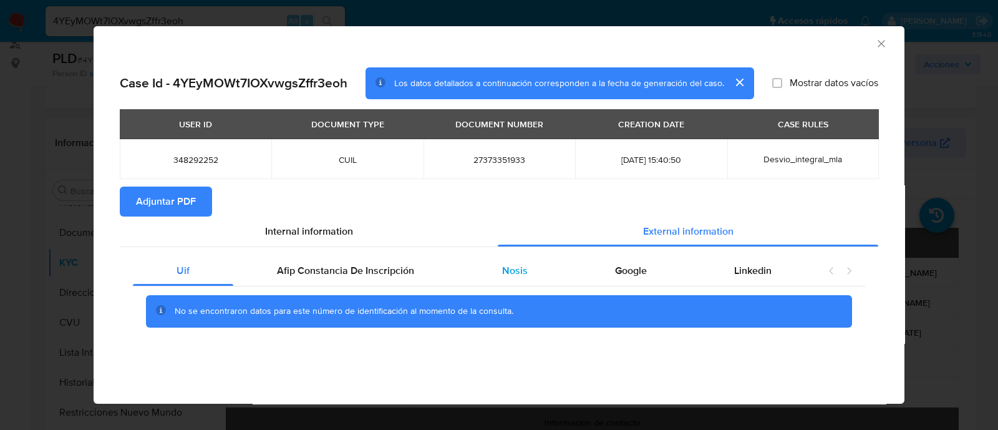
click at [518, 270] on span "Nosis" at bounding box center [515, 270] width 26 height 14
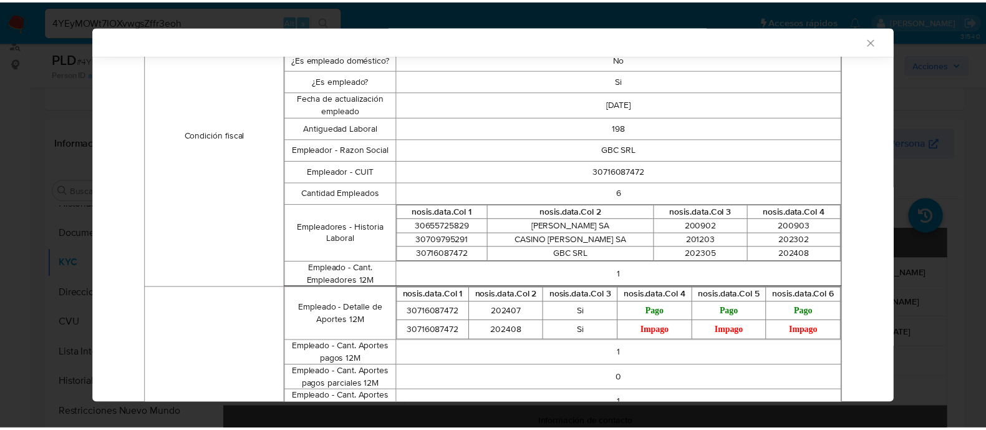
scroll to position [465, 0]
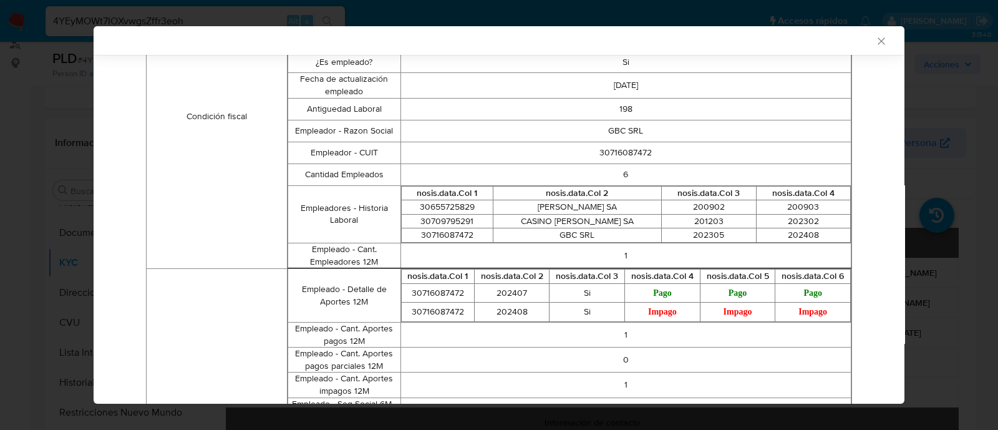
click at [875, 38] on icon "Cerrar ventana" at bounding box center [881, 41] width 12 height 12
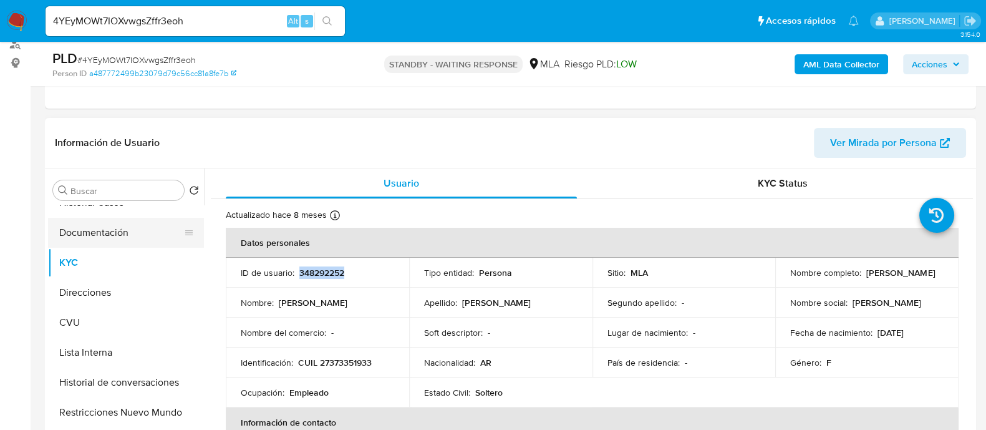
click at [105, 231] on button "Documentación" at bounding box center [121, 233] width 146 height 30
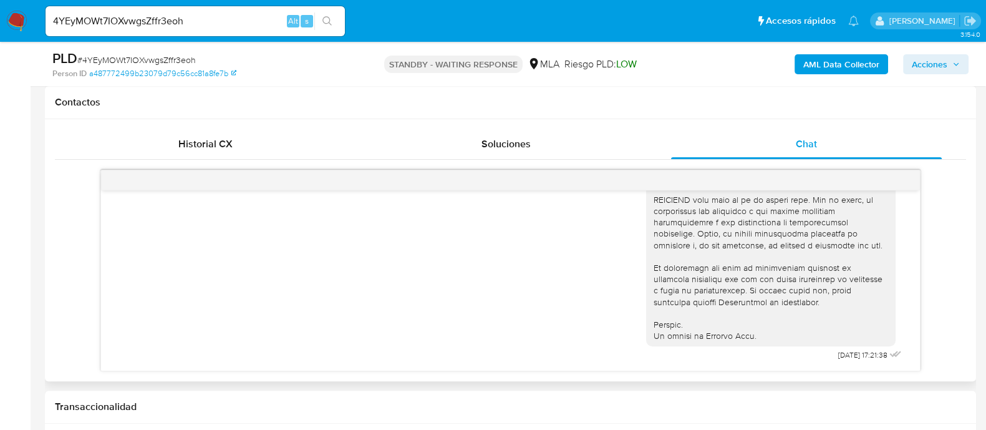
scroll to position [623, 0]
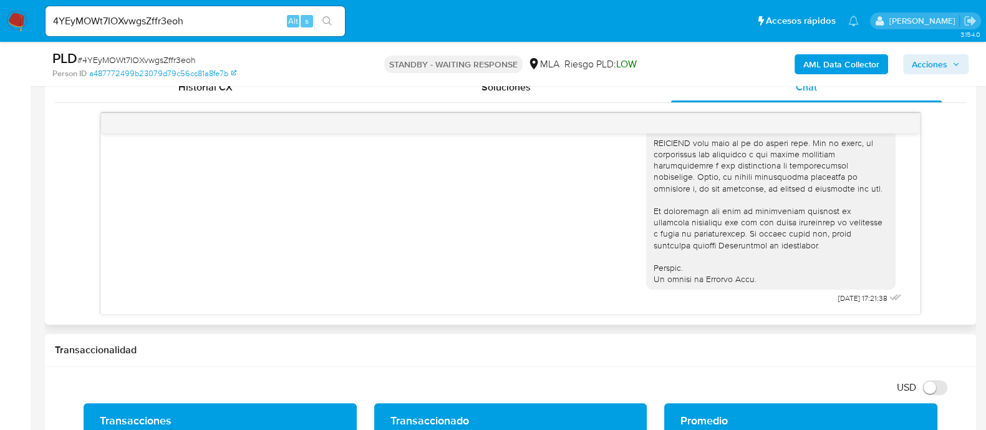
click at [838, 299] on span "18/08/2025 17:21:38" at bounding box center [862, 298] width 49 height 10
drag, startPoint x: 845, startPoint y: 294, endPoint x: 814, endPoint y: 300, distance: 31.7
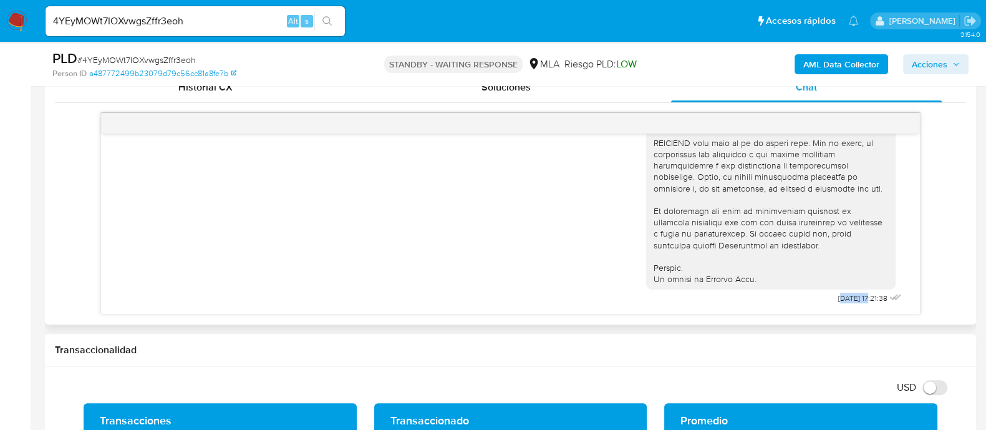
click at [838, 300] on span "18/08/2025 17:21:38" at bounding box center [862, 298] width 49 height 10
drag, startPoint x: 810, startPoint y: 297, endPoint x: 844, endPoint y: 299, distance: 34.3
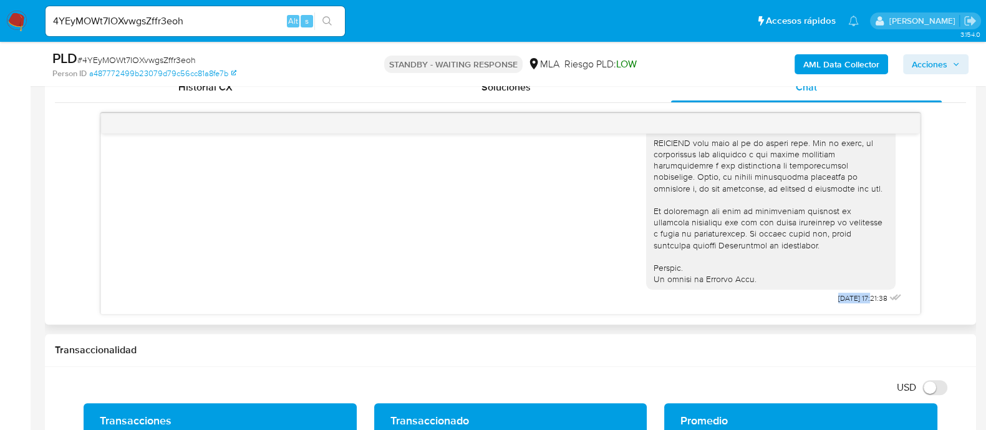
copy span "[DATE]"
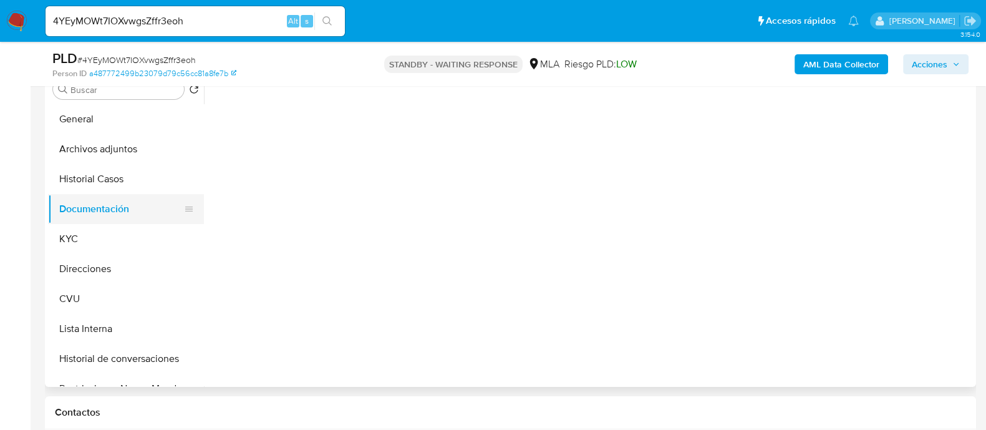
scroll to position [234, 0]
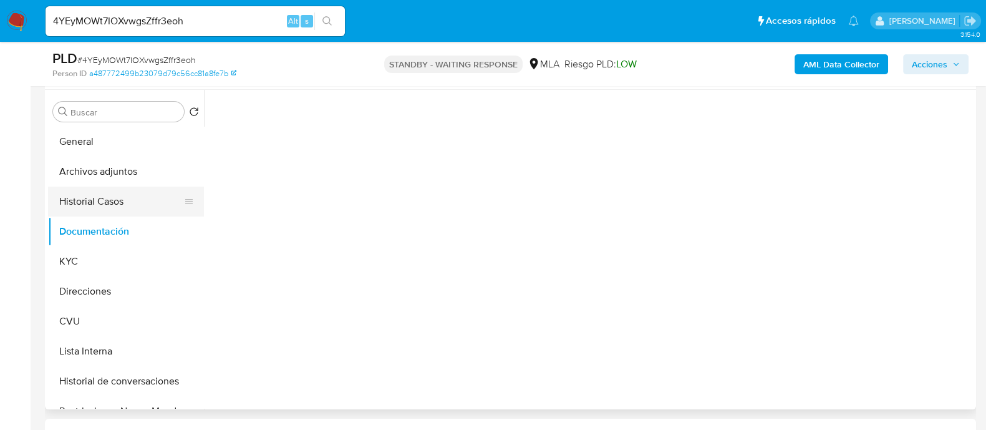
click at [106, 202] on button "Historial Casos" at bounding box center [121, 201] width 146 height 30
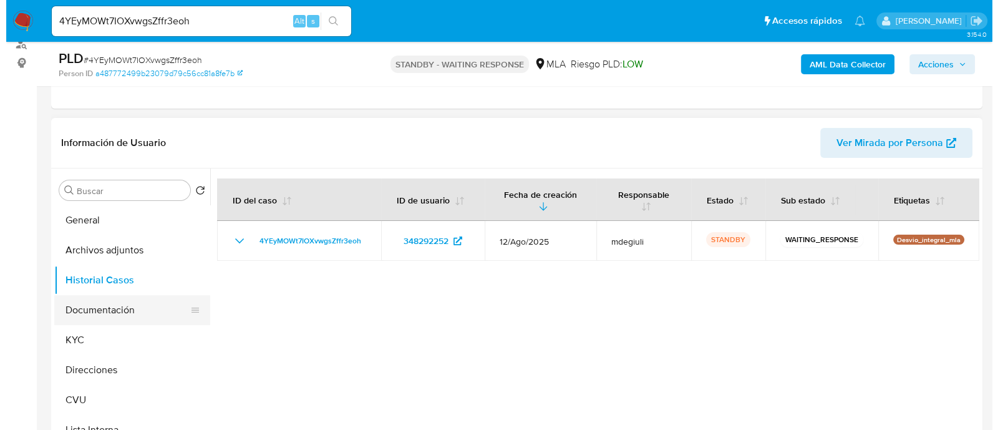
scroll to position [155, 0]
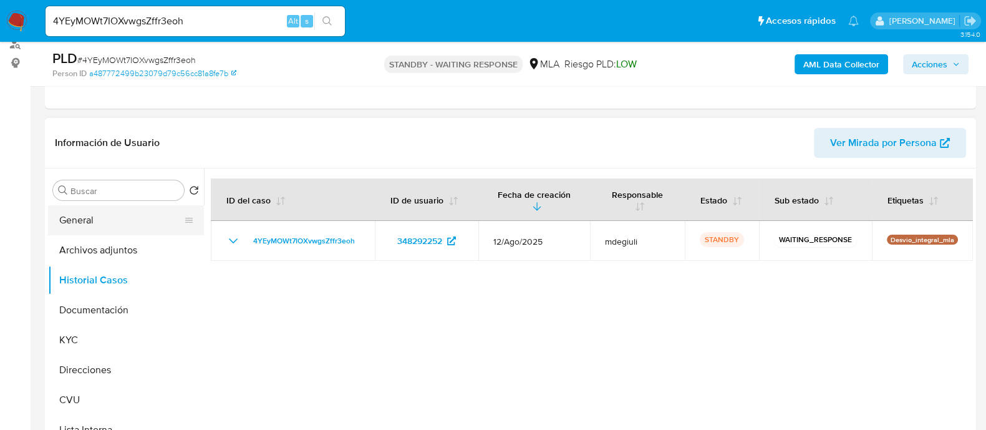
click at [85, 220] on button "General" at bounding box center [121, 220] width 146 height 30
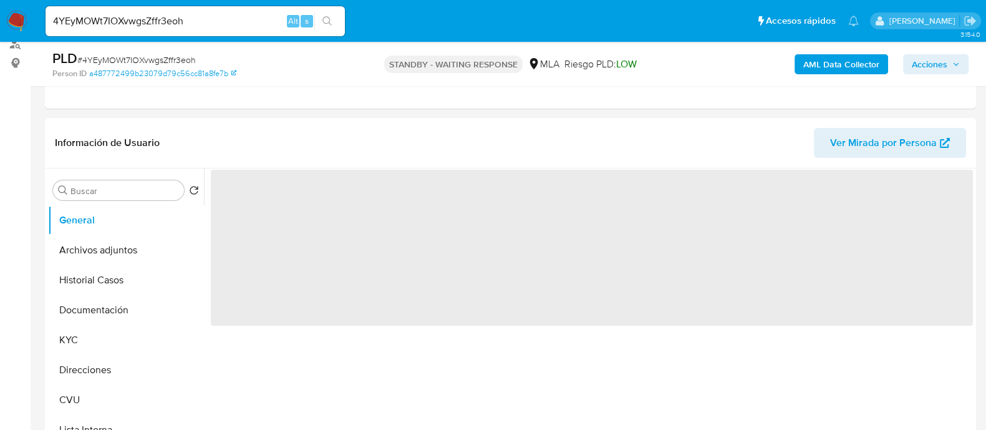
click at [824, 61] on b "AML Data Collector" at bounding box center [841, 64] width 76 height 20
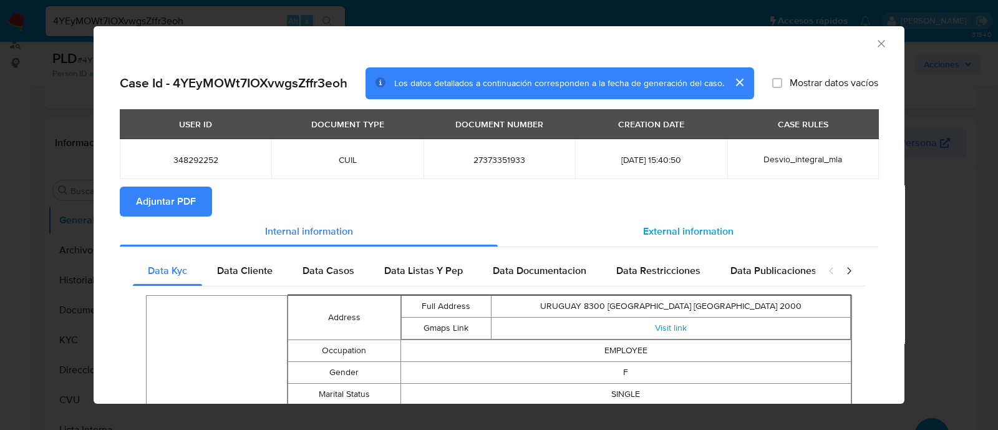
click at [649, 232] on span "External information" at bounding box center [688, 231] width 90 height 14
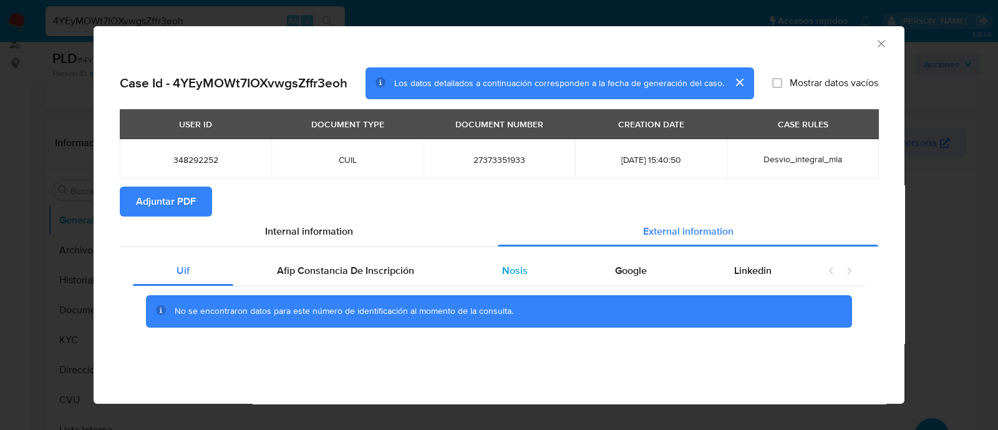
click at [528, 263] on div "Nosis" at bounding box center [514, 271] width 113 height 30
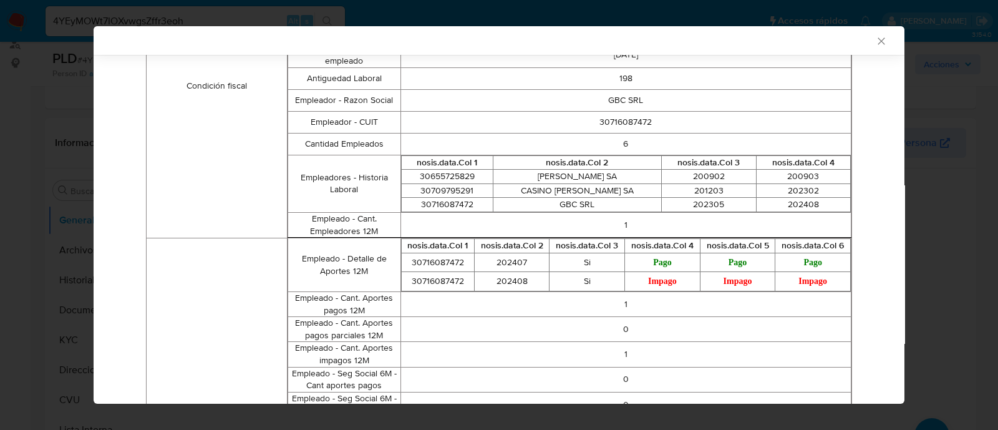
scroll to position [543, 0]
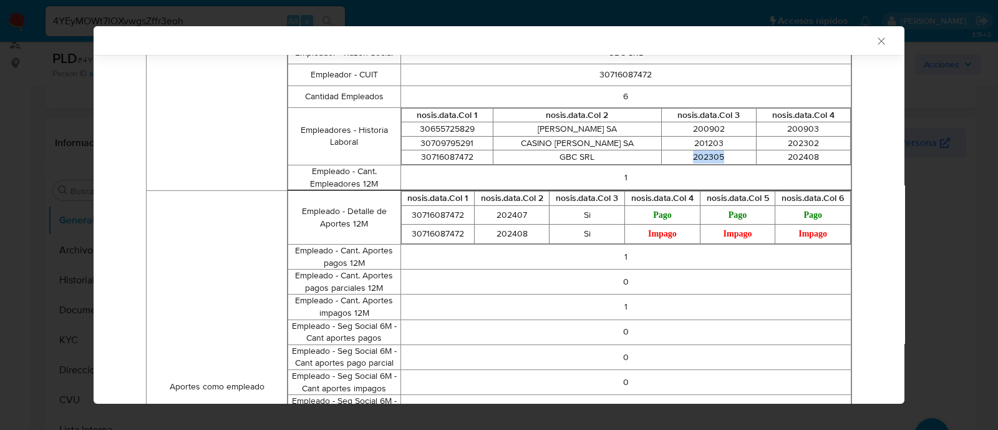
drag, startPoint x: 701, startPoint y: 153, endPoint x: 652, endPoint y: 153, distance: 49.3
click at [694, 151] on td "202305" at bounding box center [709, 157] width 94 height 14
click at [566, 154] on td "GBC SRL" at bounding box center [577, 157] width 168 height 14
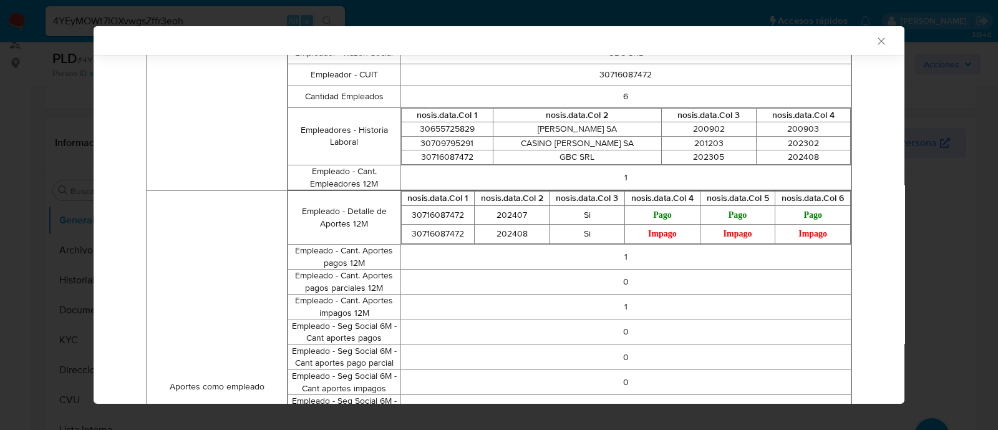
click at [684, 154] on td "202305" at bounding box center [709, 157] width 94 height 14
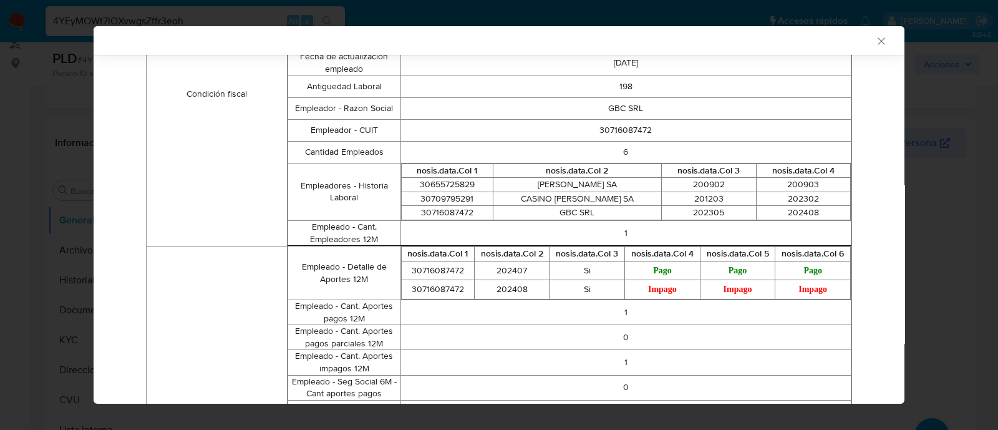
scroll to position [465, 0]
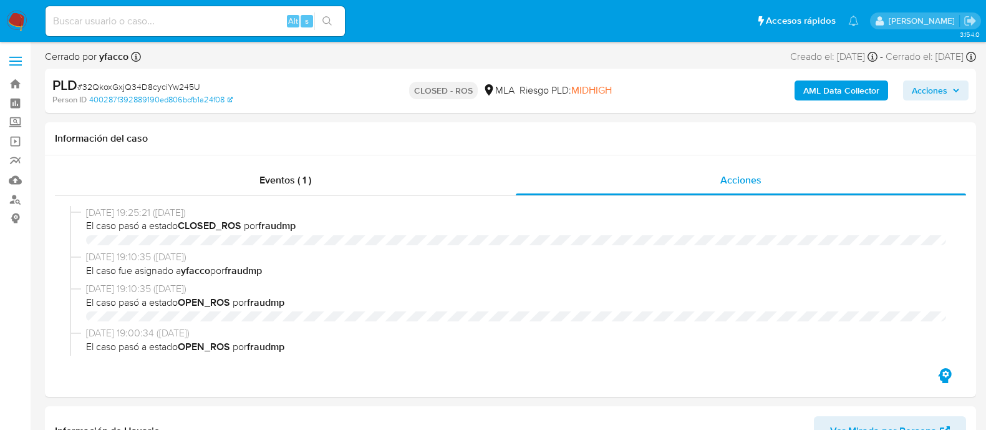
select select "10"
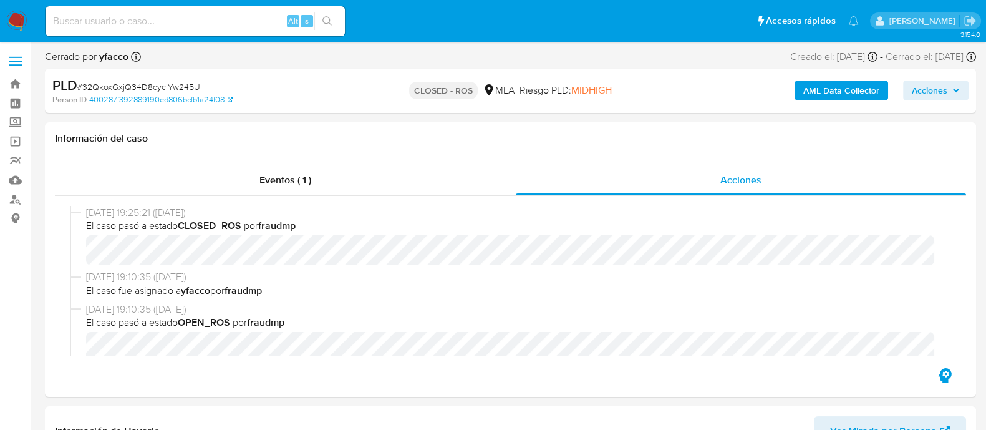
scroll to position [964, 0]
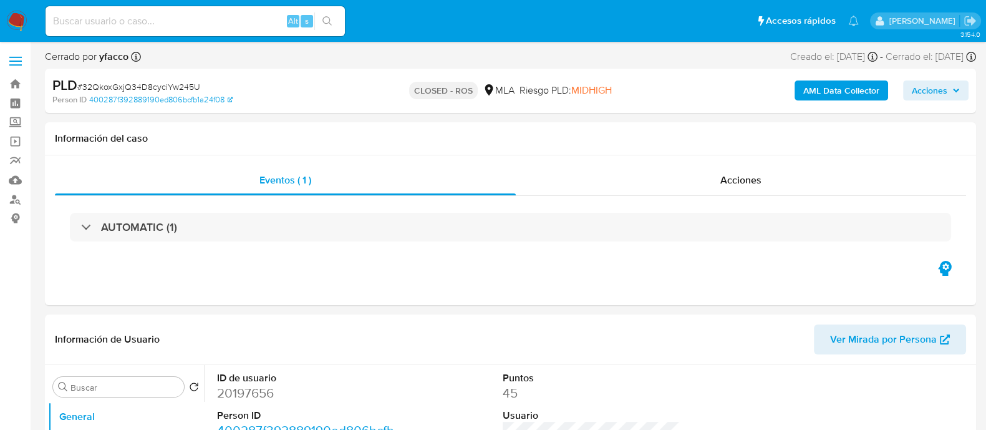
select select "10"
click at [683, 181] on div "Acciones" at bounding box center [741, 180] width 450 height 30
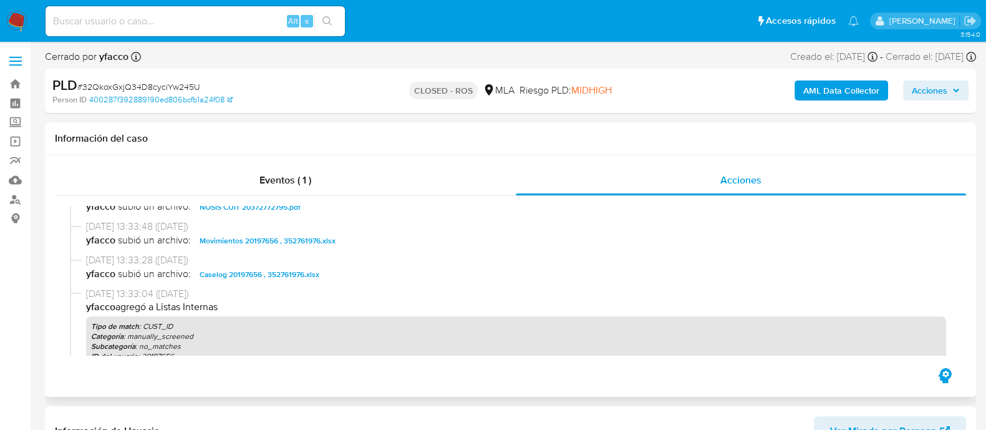
scroll to position [858, 0]
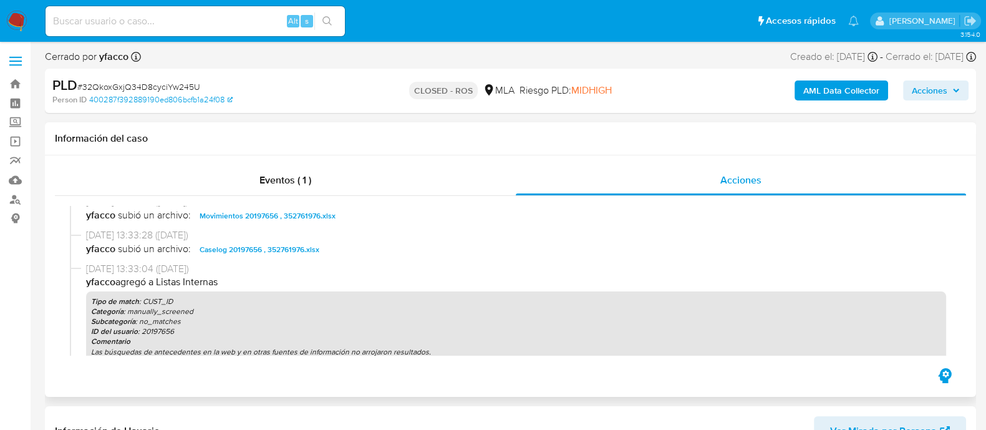
click at [296, 243] on span "Caselog 20197656 , 352761976.xlsx" at bounding box center [260, 249] width 120 height 15
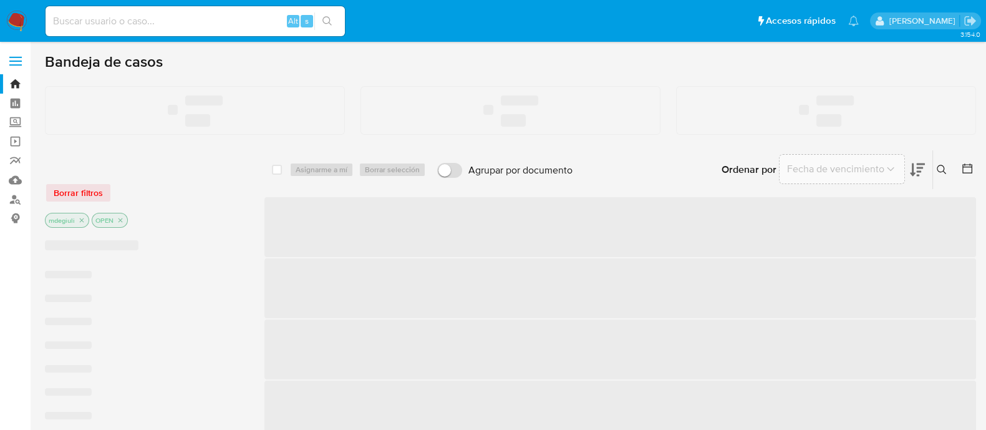
click at [122, 22] on input at bounding box center [195, 21] width 299 height 16
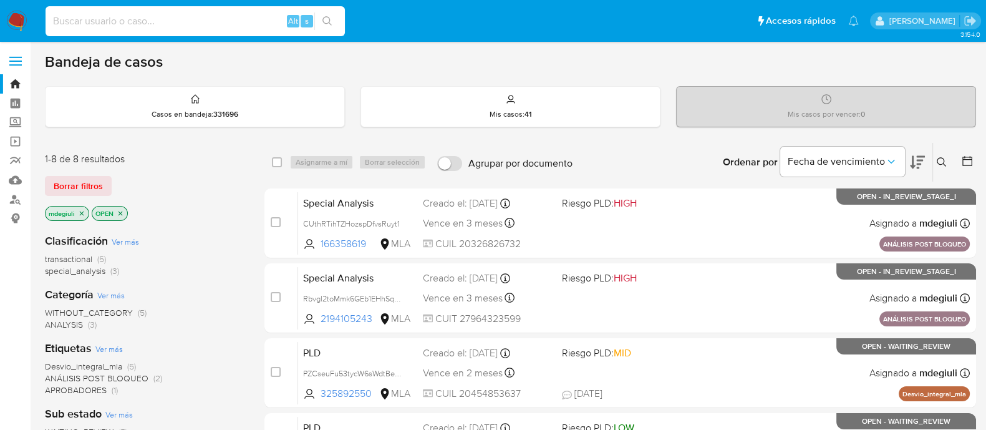
paste input "z187J6RhGeFjCV0KToTE73R2"
type input "z187J6RhGeFjCV0KToTE73R2"
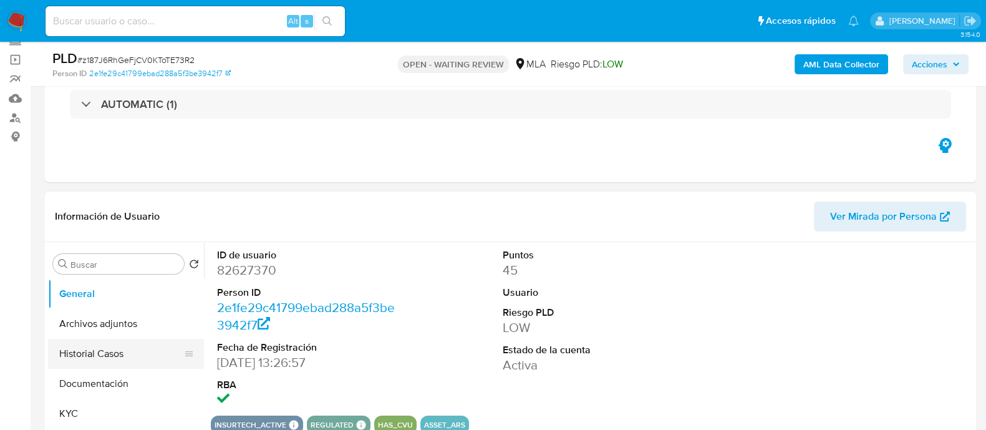
scroll to position [155, 0]
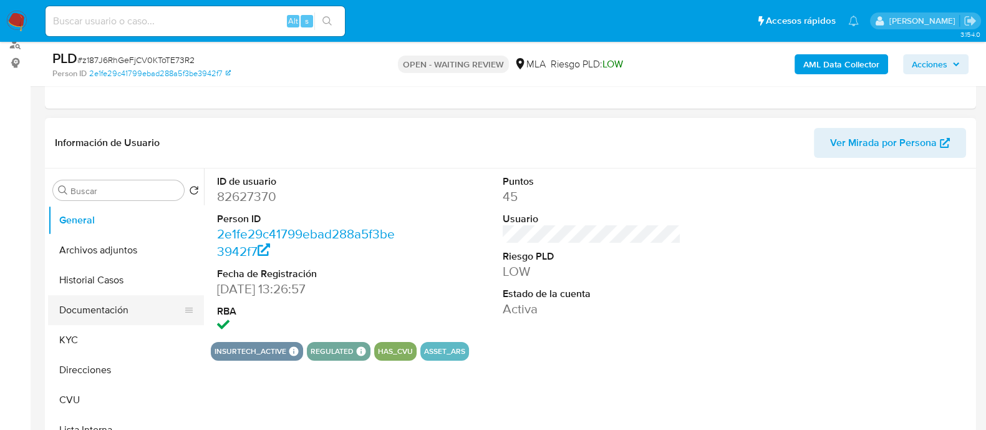
click at [112, 316] on button "Documentación" at bounding box center [121, 310] width 146 height 30
select select "10"
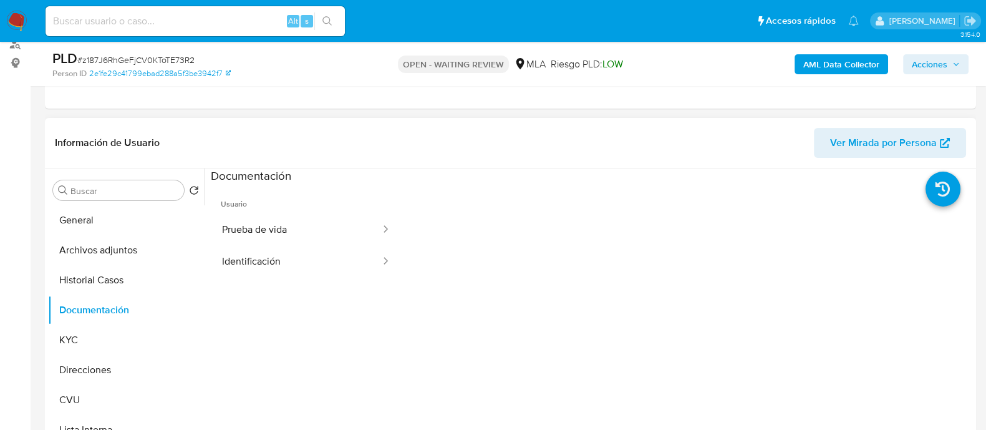
scroll to position [234, 0]
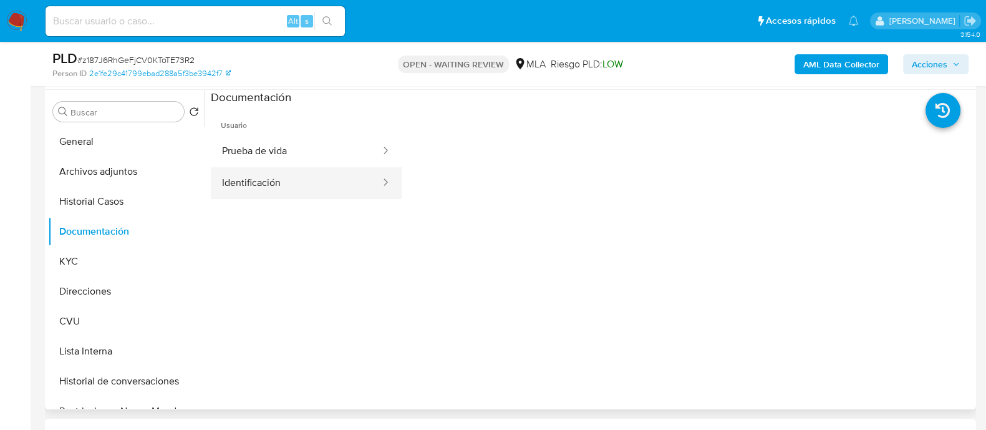
click at [294, 179] on button "Identificación" at bounding box center [296, 183] width 171 height 32
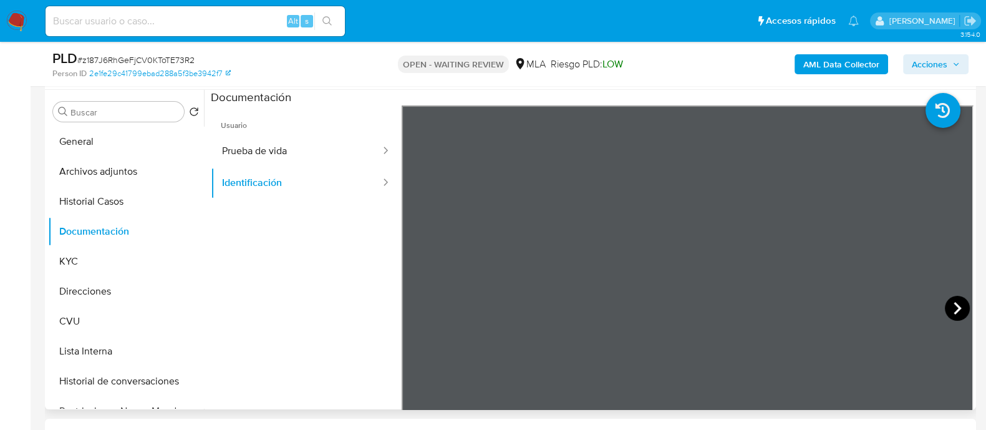
click at [951, 307] on icon at bounding box center [957, 308] width 25 height 25
click at [417, 314] on icon at bounding box center [417, 308] width 25 height 25
click at [331, 153] on button "Prueba de vida" at bounding box center [296, 151] width 171 height 32
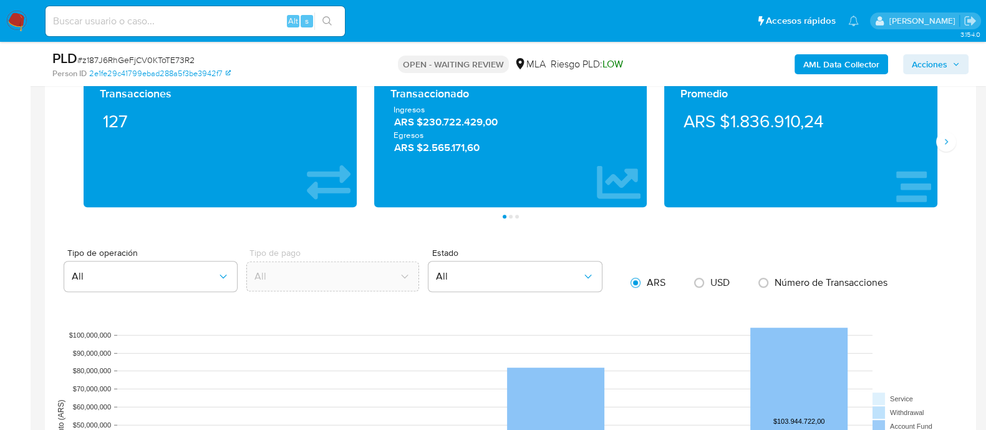
scroll to position [780, 0]
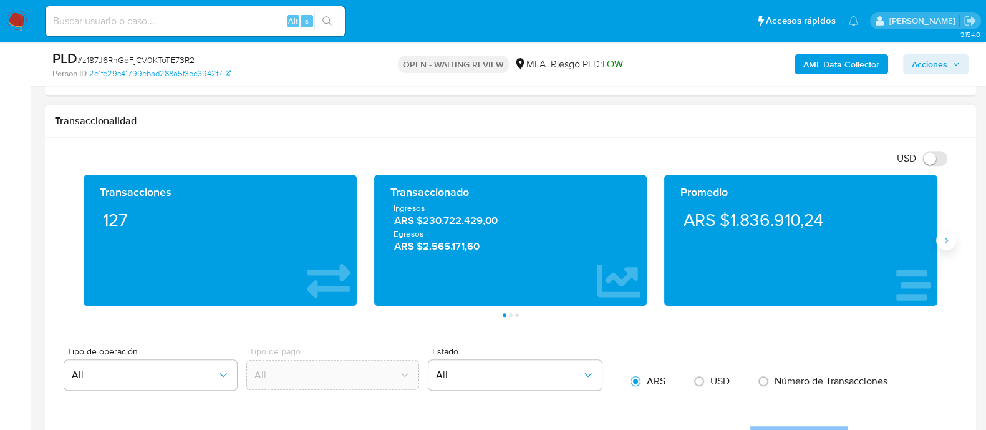
click at [944, 245] on button "Siguiente" at bounding box center [946, 240] width 20 height 20
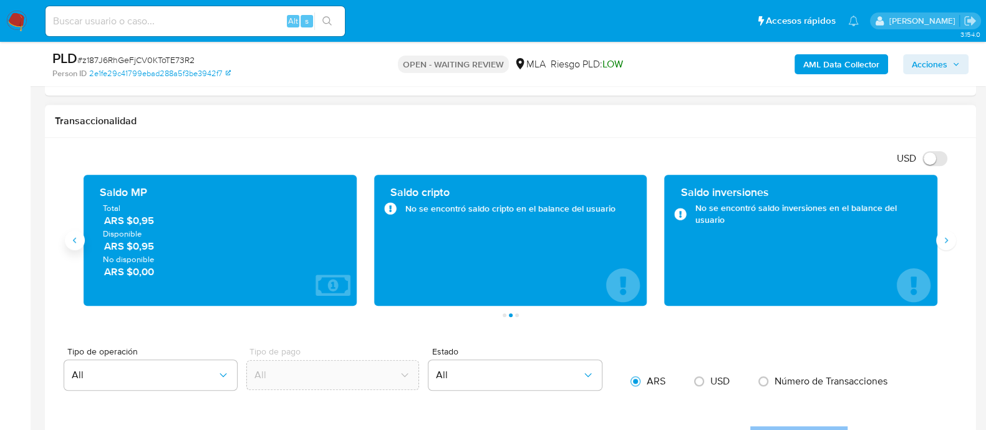
click at [81, 244] on button "Anterior" at bounding box center [75, 240] width 20 height 20
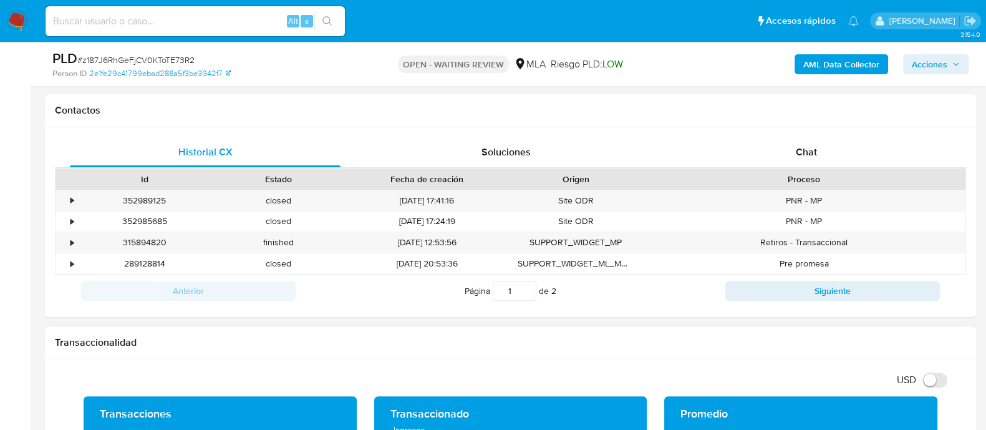
scroll to position [468, 0]
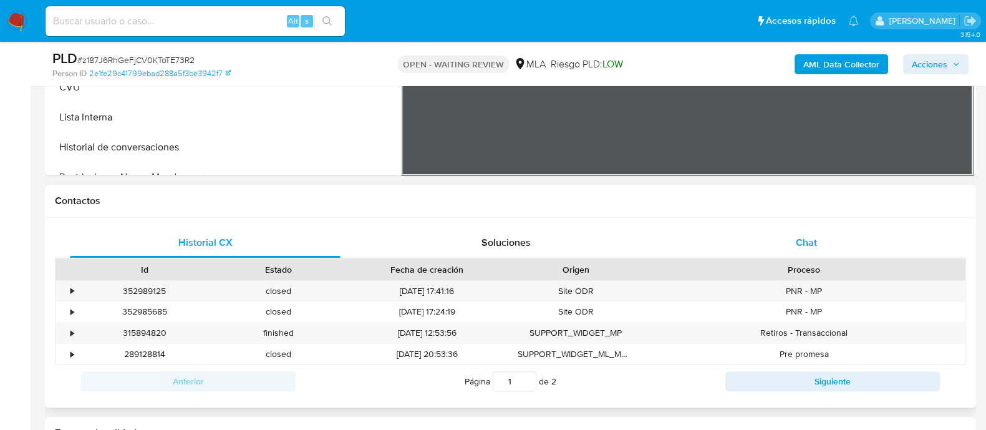
click at [828, 237] on div "Chat" at bounding box center [806, 243] width 271 height 30
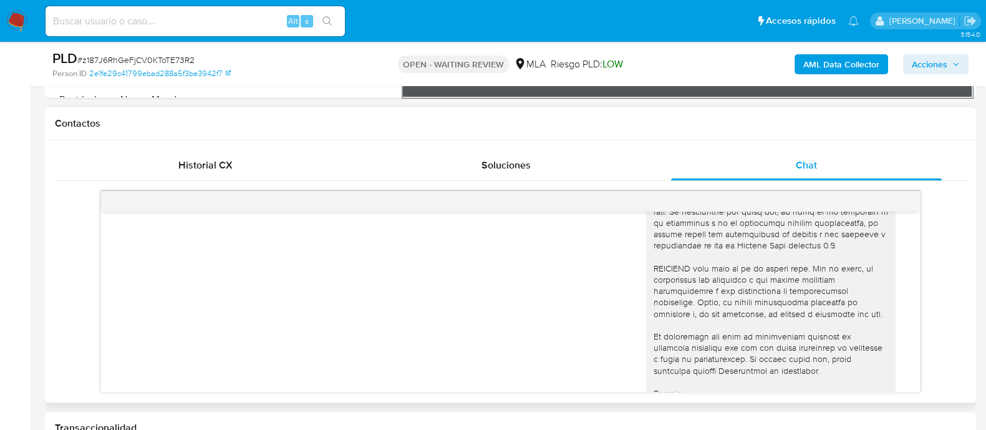
scroll to position [731, 0]
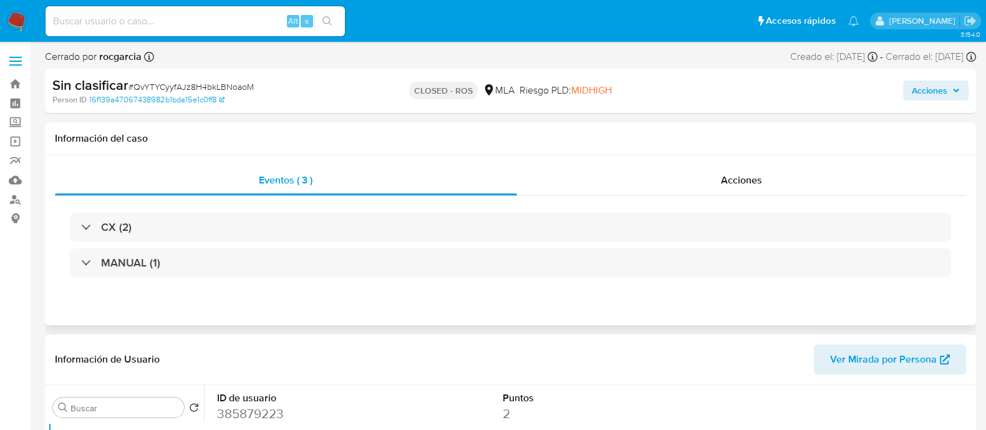
select select "10"
click at [703, 184] on div "Acciones" at bounding box center [742, 180] width 450 height 30
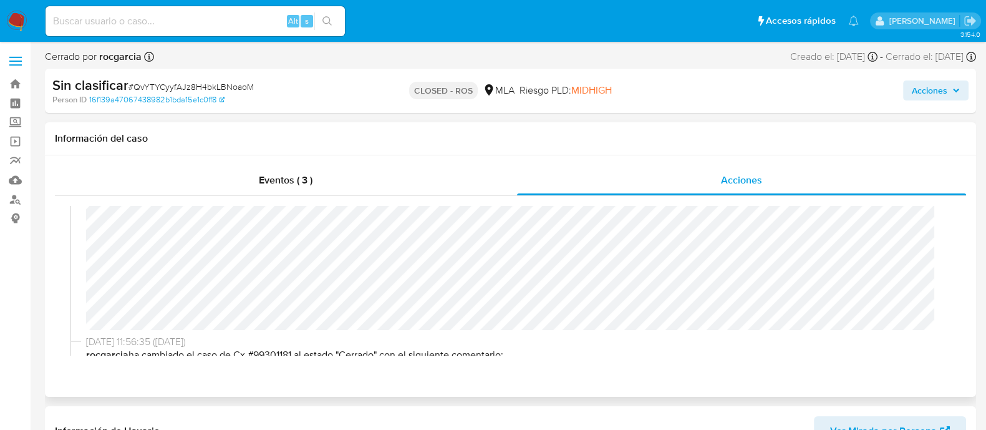
scroll to position [77, 0]
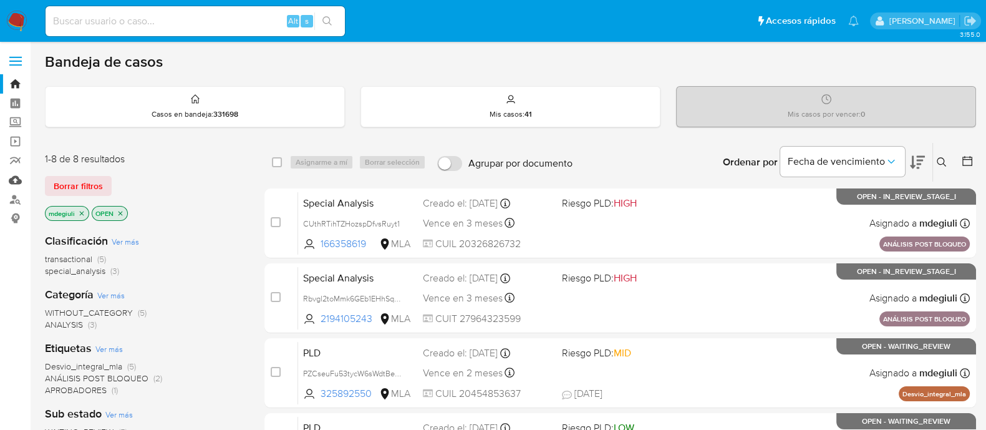
click at [14, 175] on link "Mulan" at bounding box center [74, 179] width 148 height 19
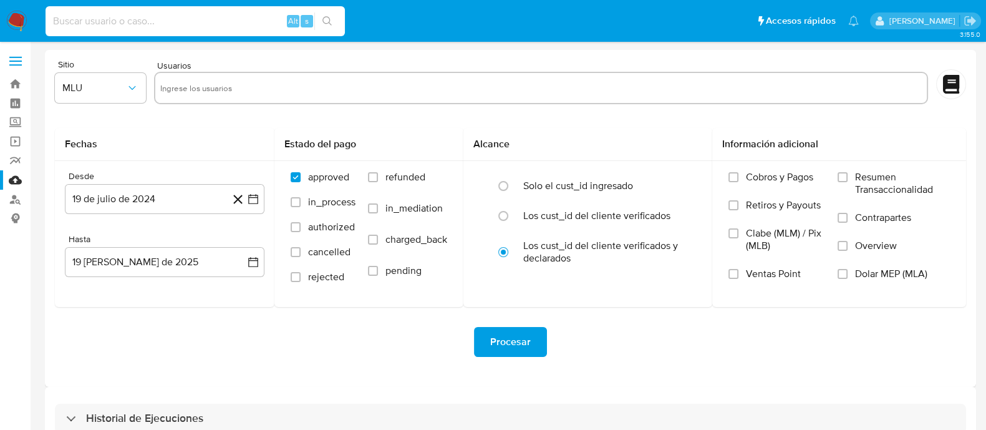
click at [143, 16] on input at bounding box center [195, 21] width 299 height 16
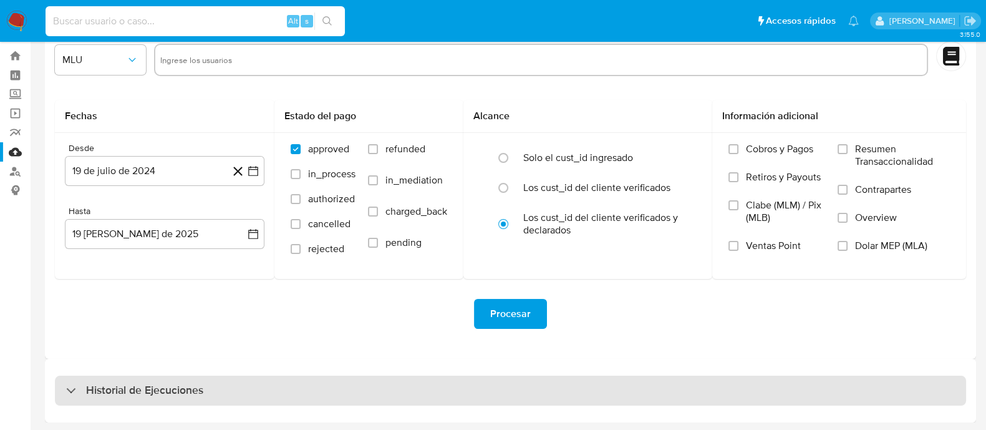
click at [198, 386] on h3 "Historial de Ejecuciones" at bounding box center [144, 390] width 117 height 15
select select "10"
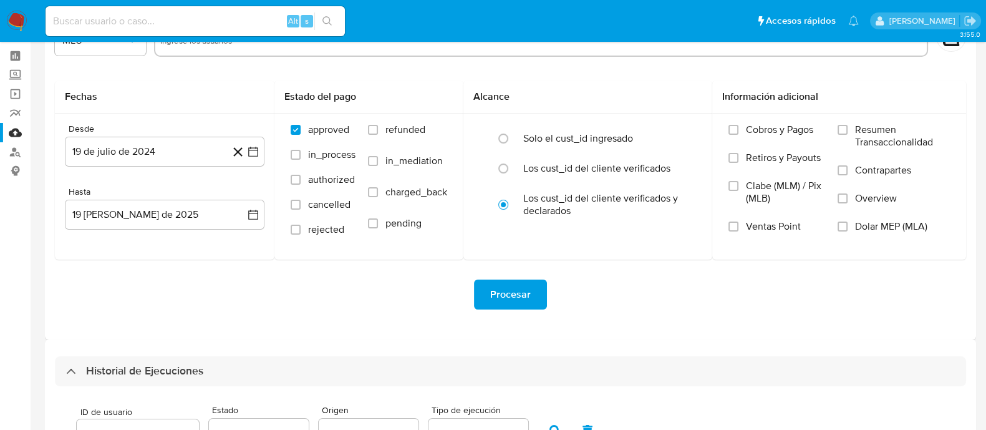
scroll to position [184, 0]
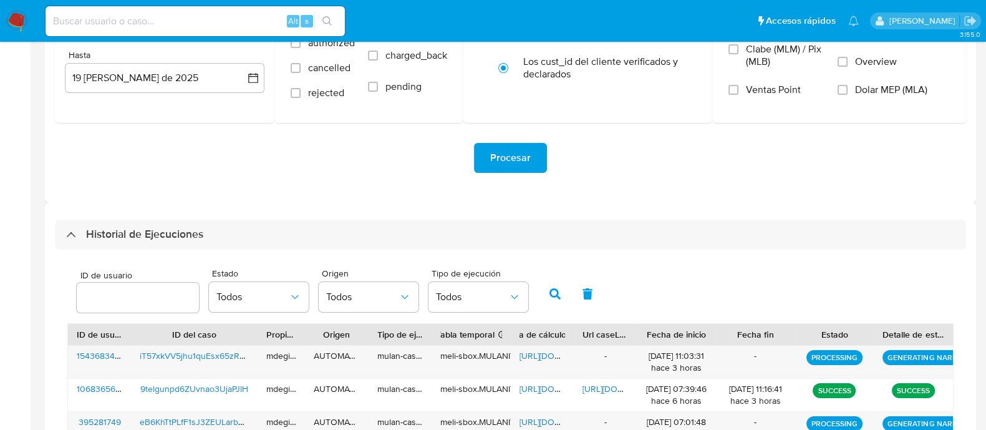
click at [151, 291] on input "number" at bounding box center [138, 297] width 122 height 16
click at [140, 297] on input "number" at bounding box center [138, 297] width 122 height 16
paste input "348292252"
type input "348292252"
click at [549, 288] on icon "button" at bounding box center [554, 293] width 11 height 11
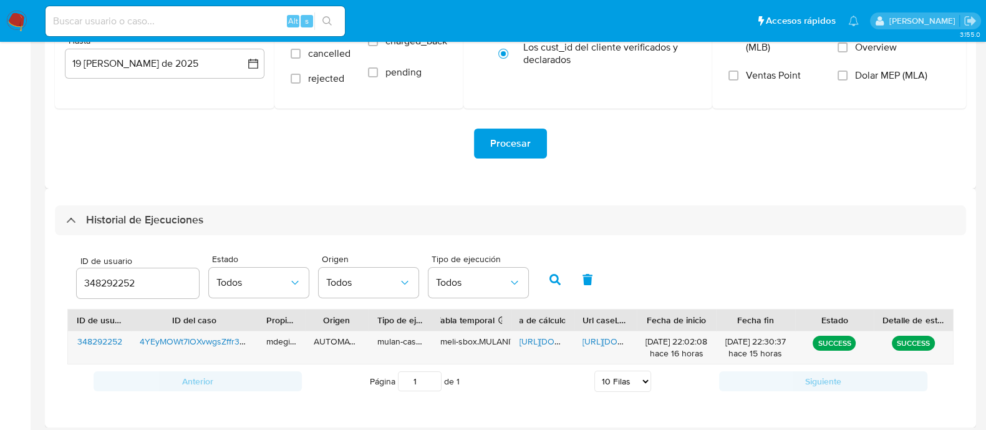
scroll to position [202, 0]
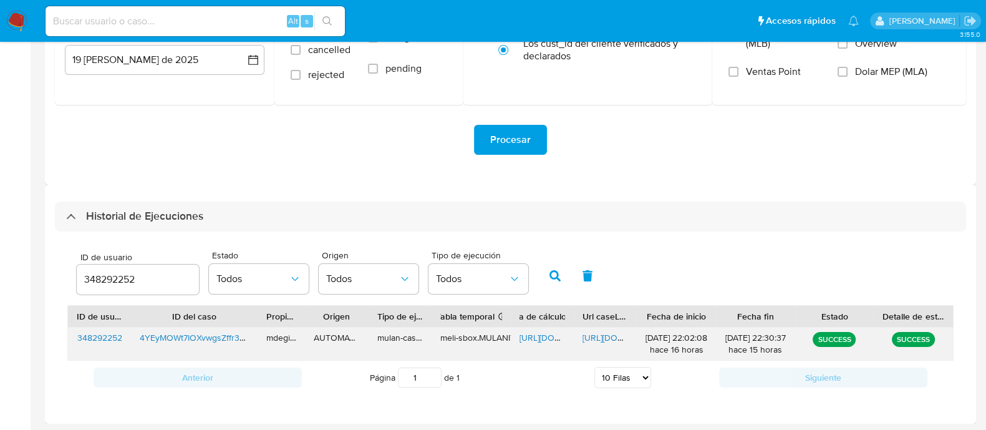
click at [536, 334] on span "[URL][DOMAIN_NAME]" at bounding box center [563, 337] width 86 height 12
click at [602, 335] on span "[URL][DOMAIN_NAME]" at bounding box center [625, 337] width 86 height 12
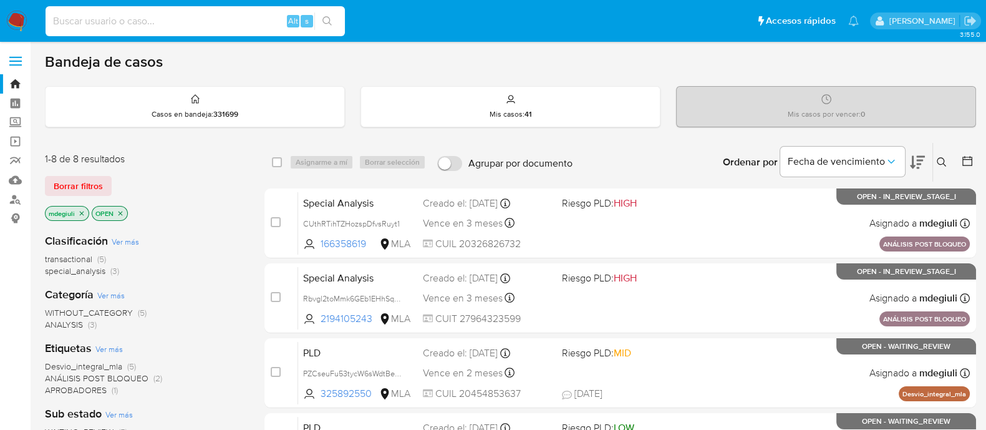
click at [114, 17] on input at bounding box center [195, 21] width 299 height 16
paste input "wjLw4U9IXn6ezxwnpaNzkD1y"
type input "wjLw4U9IXn6ezxwnpaNzkD1y"
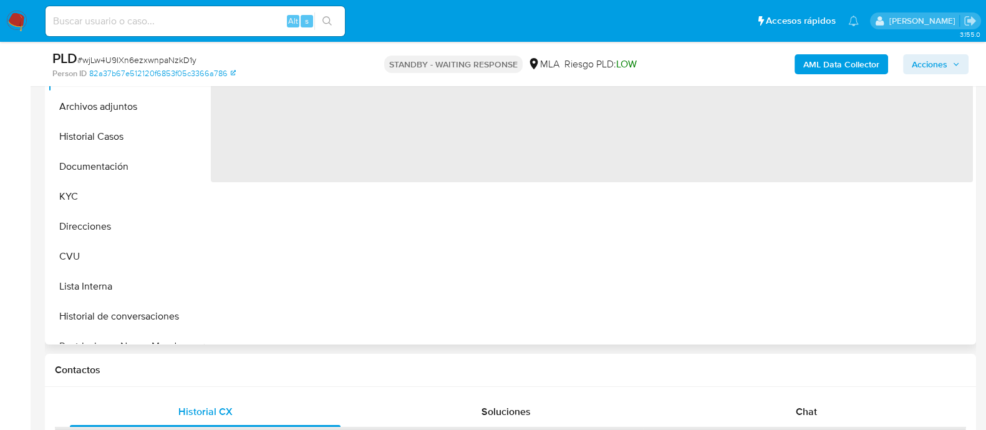
scroll to position [390, 0]
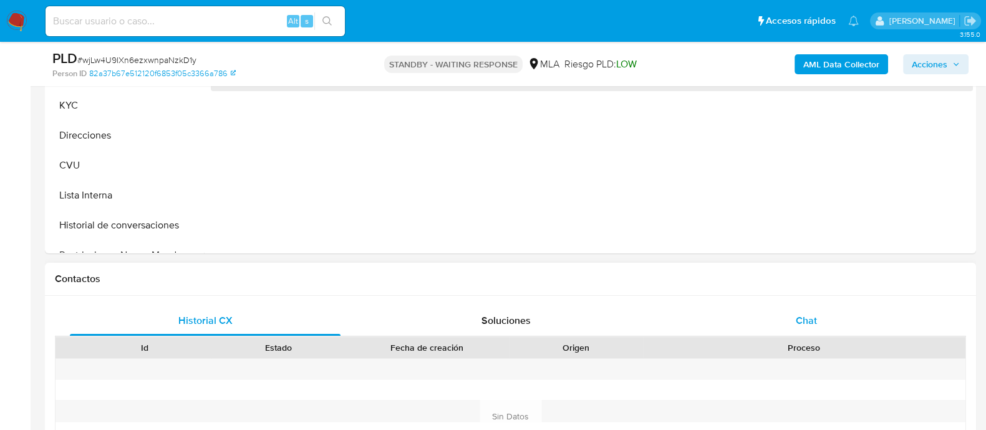
click at [795, 319] on div "Chat" at bounding box center [806, 321] width 271 height 30
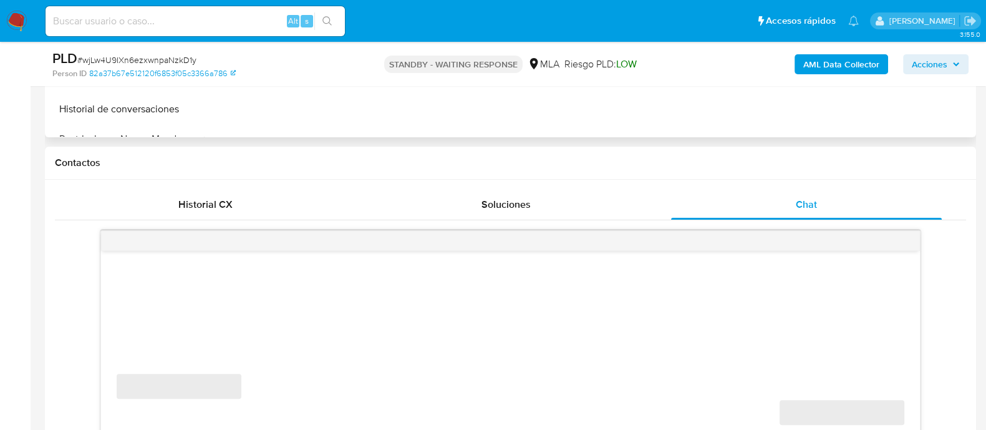
select select "10"
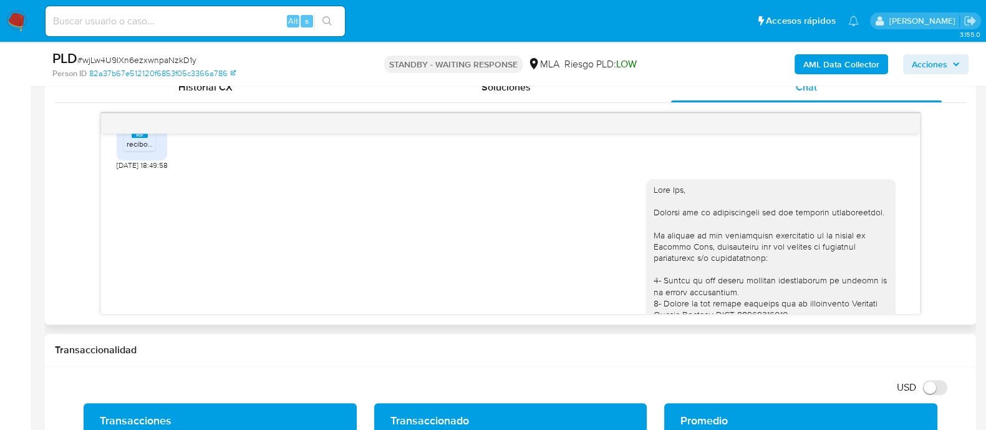
scroll to position [478, 0]
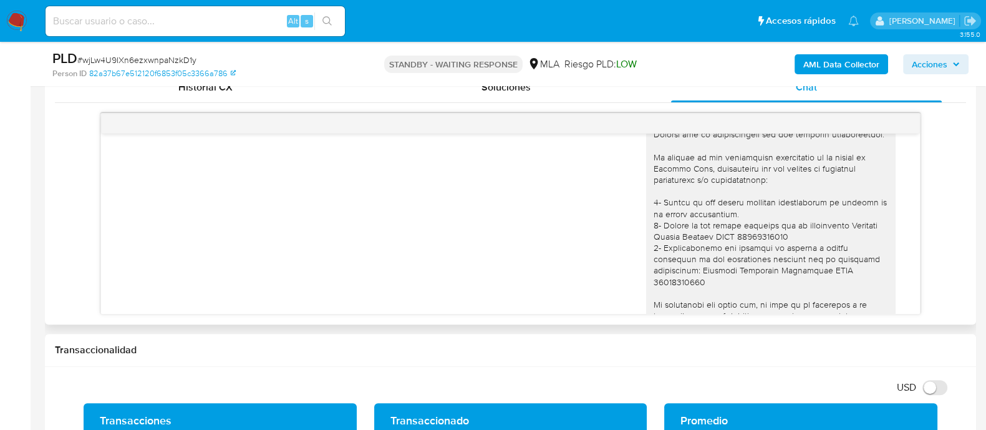
click at [720, 224] on div at bounding box center [771, 321] width 234 height 431
click at [695, 244] on div at bounding box center [771, 321] width 234 height 431
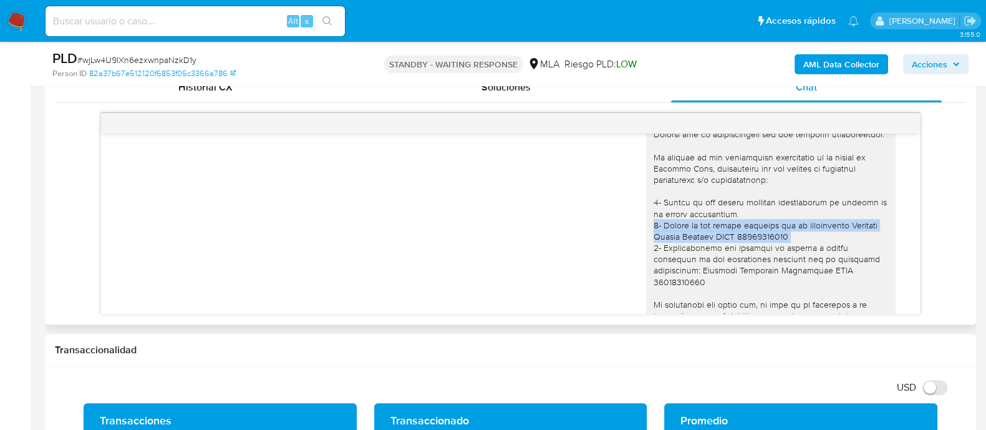
click at [695, 244] on div at bounding box center [771, 321] width 234 height 431
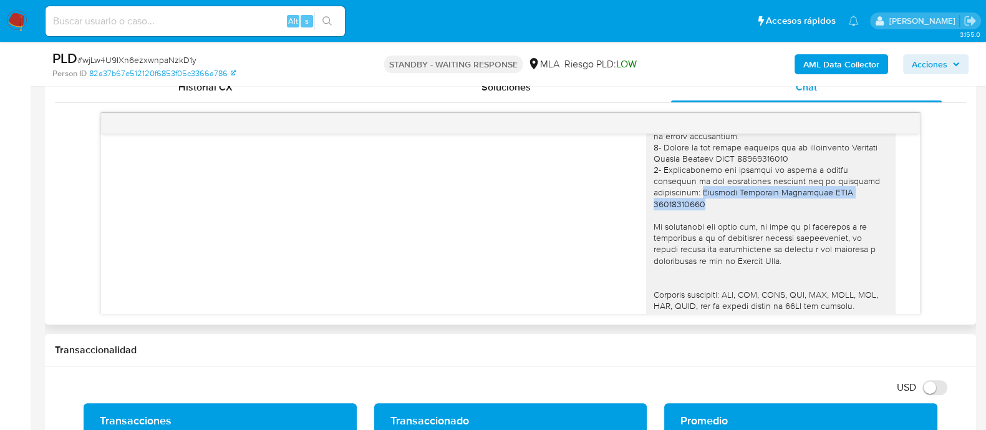
drag, startPoint x: 689, startPoint y: 213, endPoint x: 877, endPoint y: 211, distance: 187.7
click at [877, 211] on div at bounding box center [770, 243] width 249 height 441
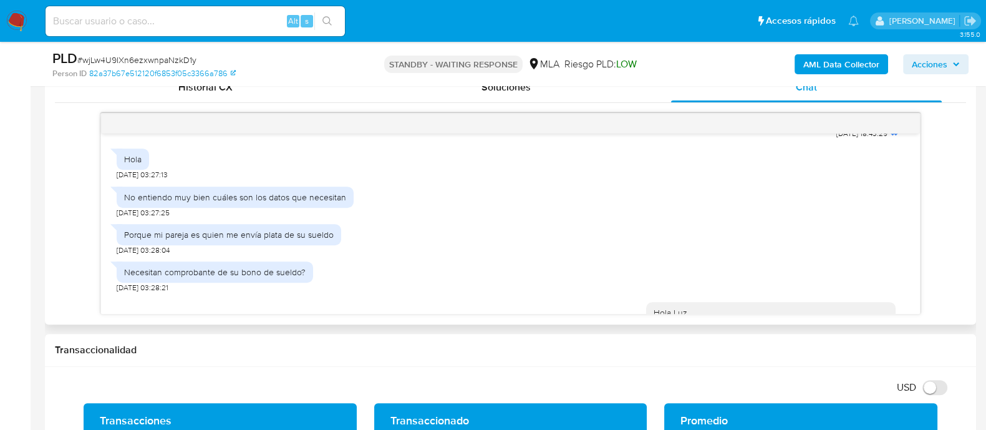
scroll to position [868, 0]
